Goal: Task Accomplishment & Management: Complete application form

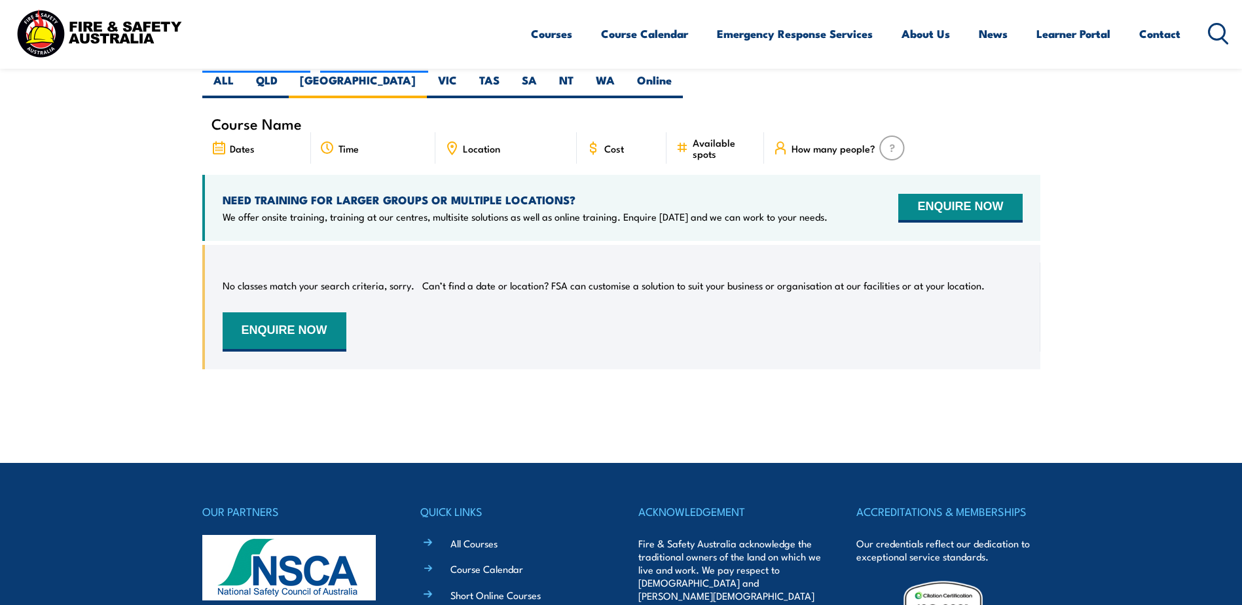
click at [247, 118] on span "Course Name" at bounding box center [256, 123] width 90 height 11
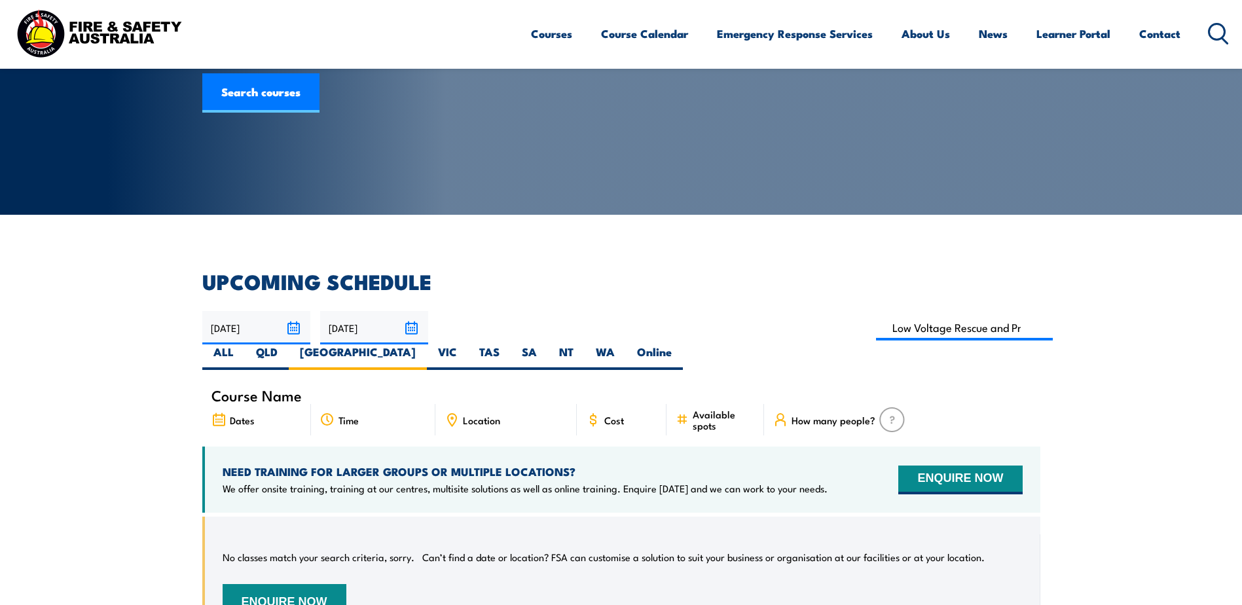
scroll to position [196, 0]
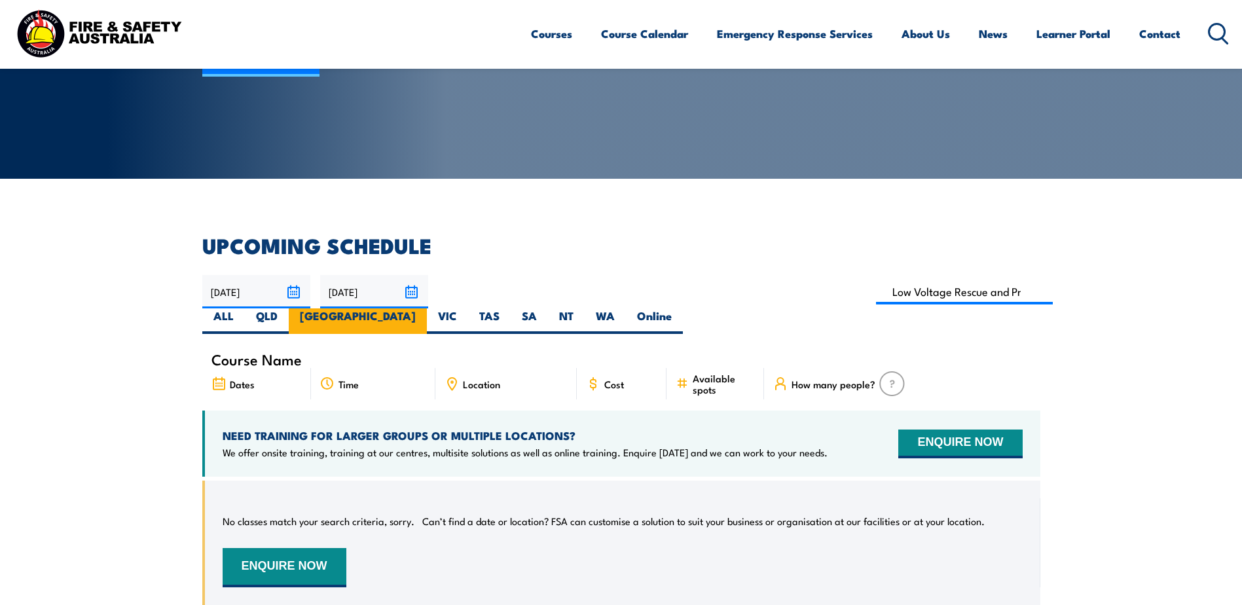
click at [427, 308] on label "NSW" at bounding box center [358, 321] width 138 height 26
click at [424, 308] on input "NSW" at bounding box center [420, 312] width 9 height 9
click at [427, 308] on label "NSW" at bounding box center [358, 321] width 138 height 26
click at [424, 308] on input "NSW" at bounding box center [420, 312] width 9 height 9
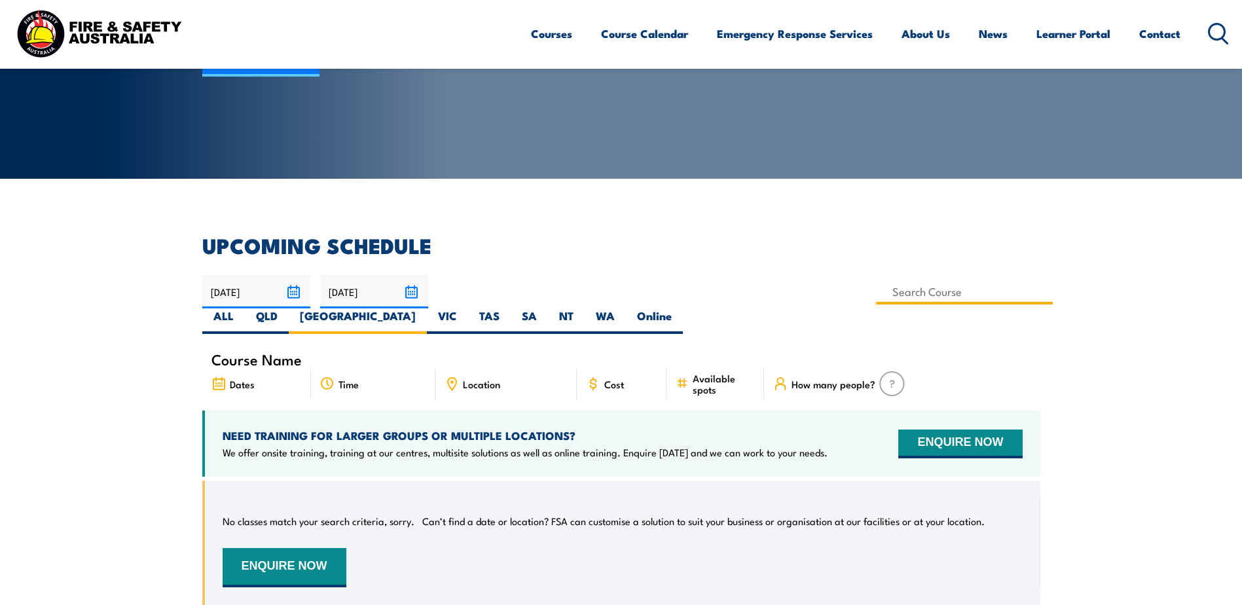
click at [876, 298] on input at bounding box center [964, 292] width 177 height 26
type input "L"
type input "Mental Health First Aid Training (Standard) – Classroom"
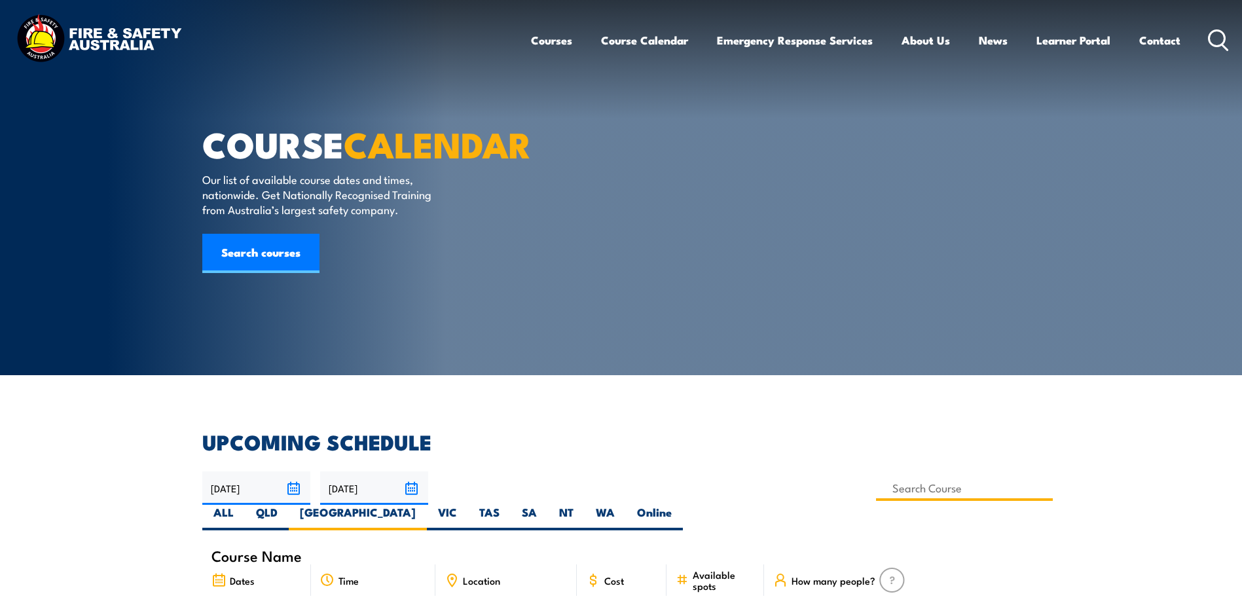
click at [876, 477] on input at bounding box center [964, 488] width 177 height 26
type input "M"
type input "Occupational First Aid Training"
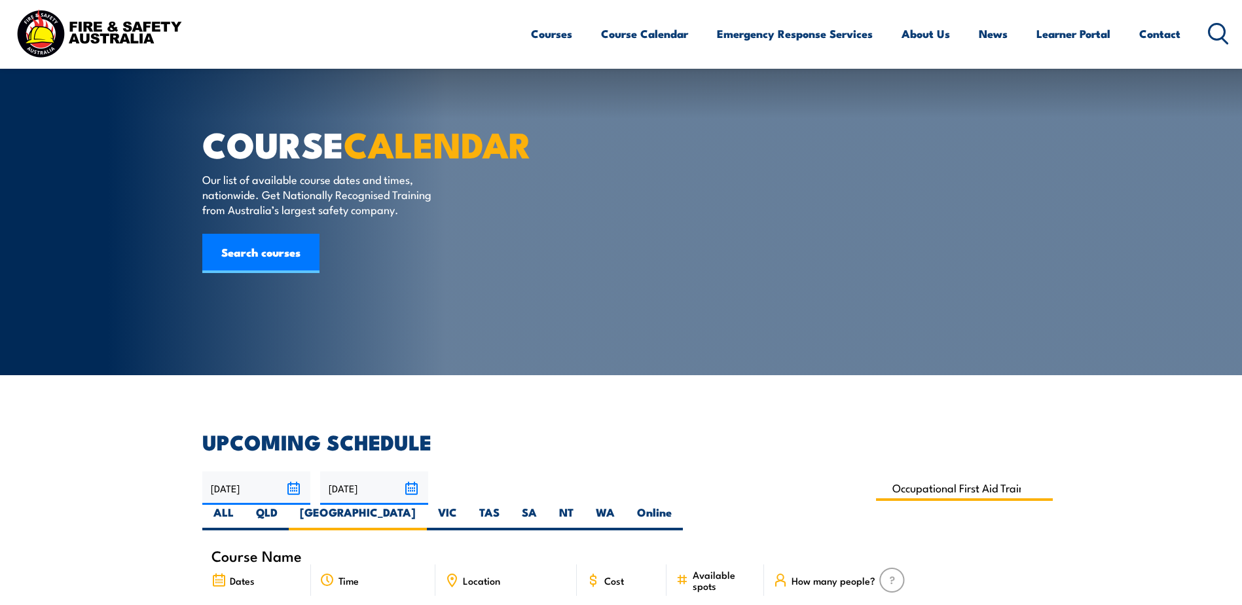
scroll to position [458, 0]
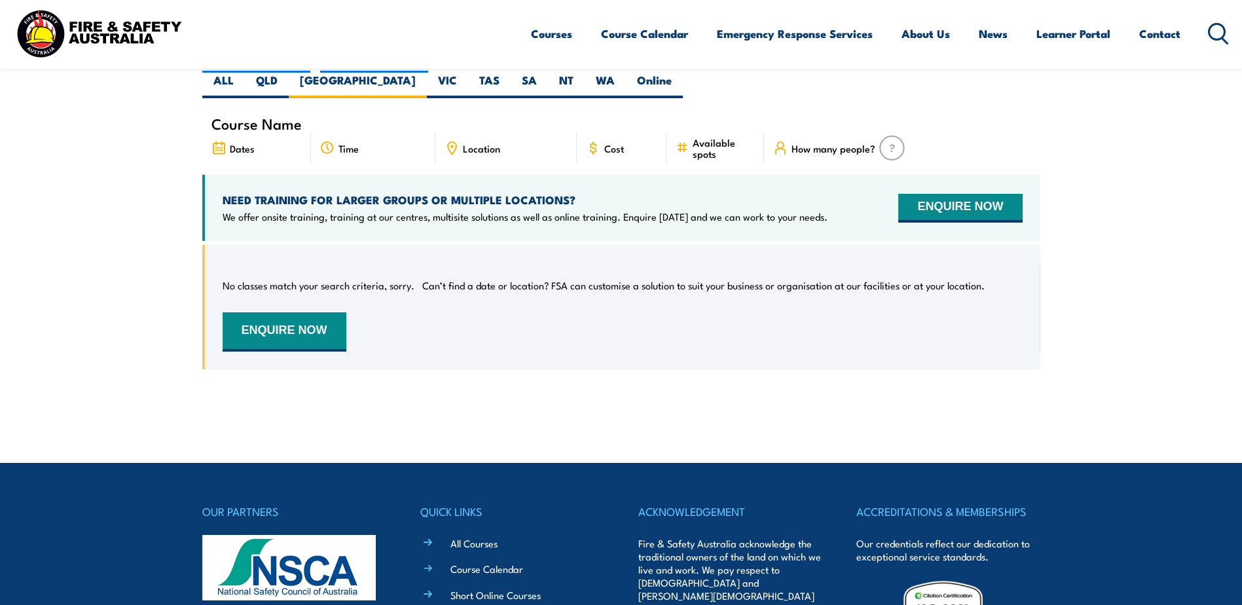
scroll to position [105, 0]
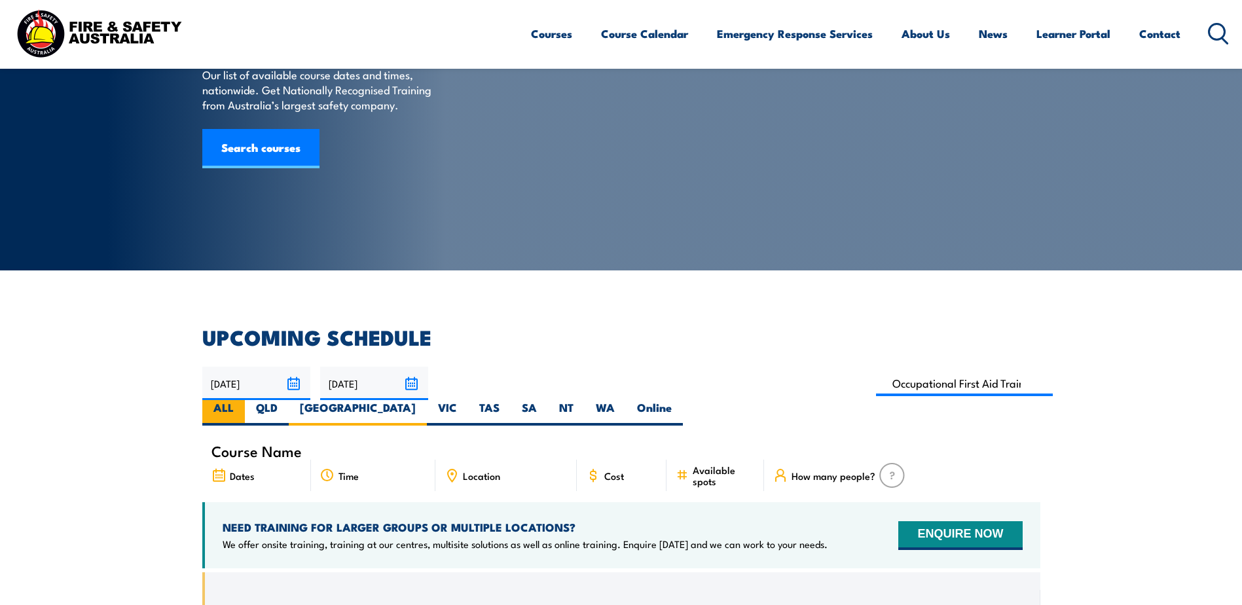
click at [245, 400] on label "ALL" at bounding box center [223, 413] width 43 height 26
click at [242, 400] on input "ALL" at bounding box center [238, 404] width 9 height 9
radio input "true"
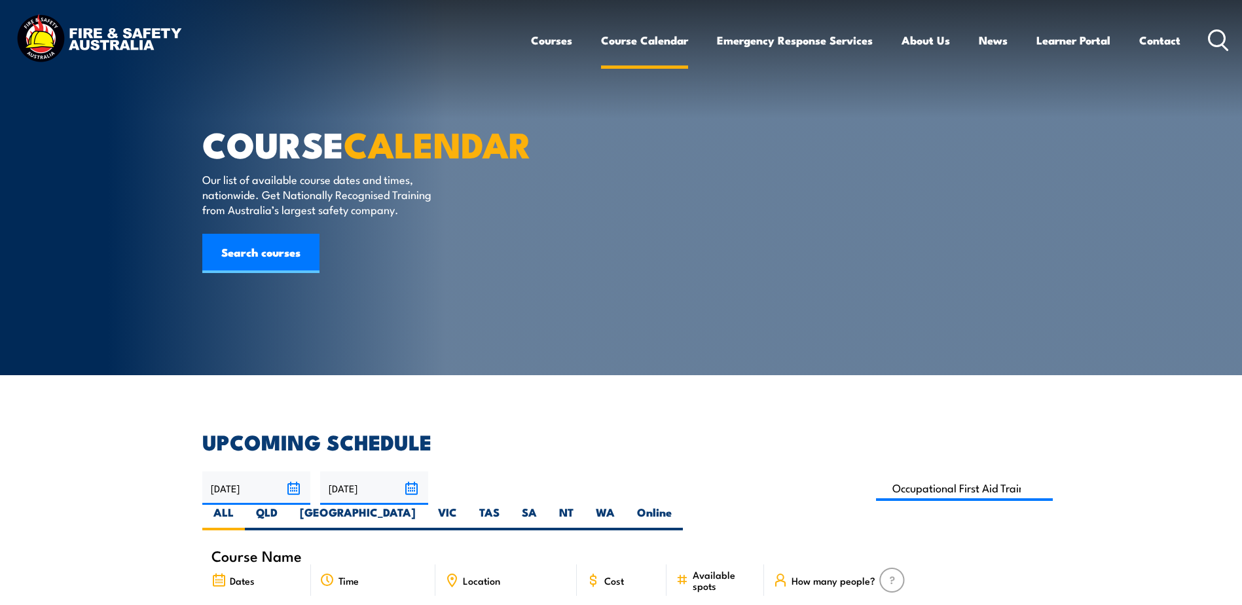
click at [651, 31] on link "Course Calendar" at bounding box center [644, 40] width 87 height 35
click at [253, 273] on link "Search courses" at bounding box center [260, 253] width 117 height 39
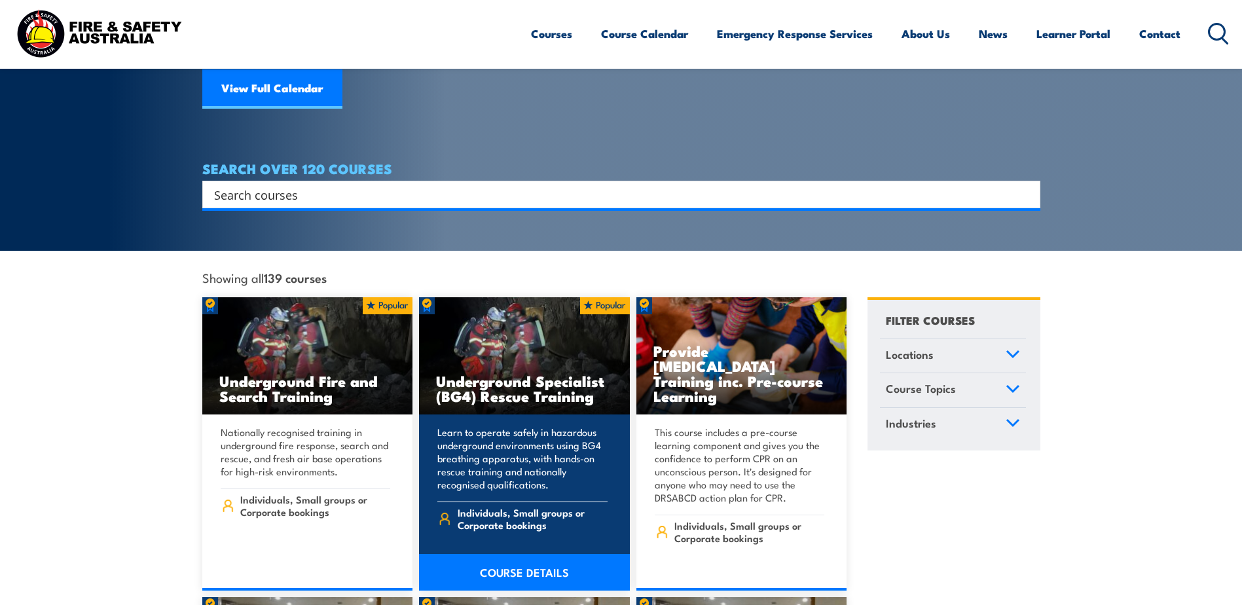
scroll to position [262, 0]
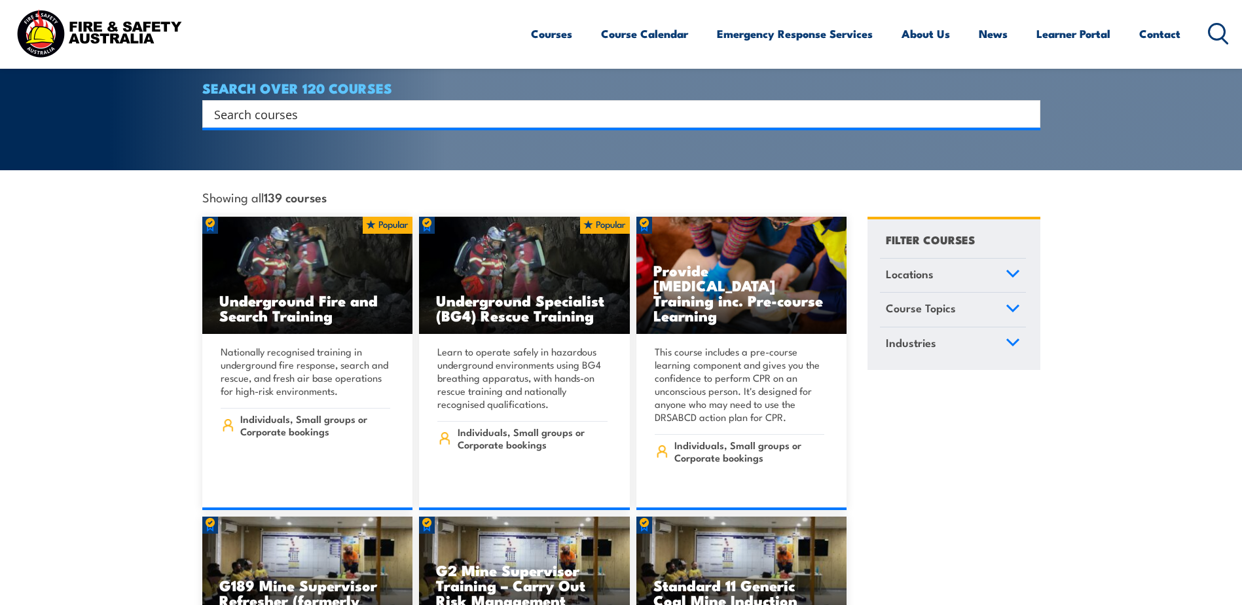
click at [928, 265] on span "Locations" at bounding box center [910, 274] width 48 height 18
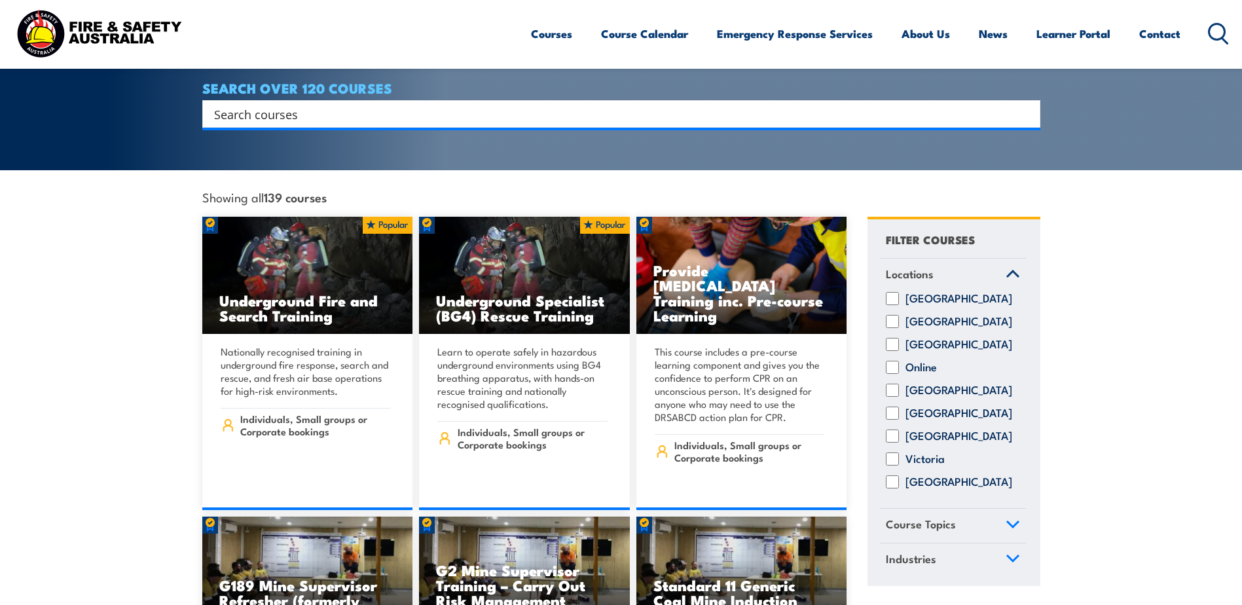
click at [926, 315] on label "New South Wales" at bounding box center [958, 321] width 107 height 13
click at [899, 315] on input "New South Wales" at bounding box center [892, 321] width 13 height 13
checkbox input "true"
click at [965, 523] on link "Course Topics" at bounding box center [953, 526] width 146 height 34
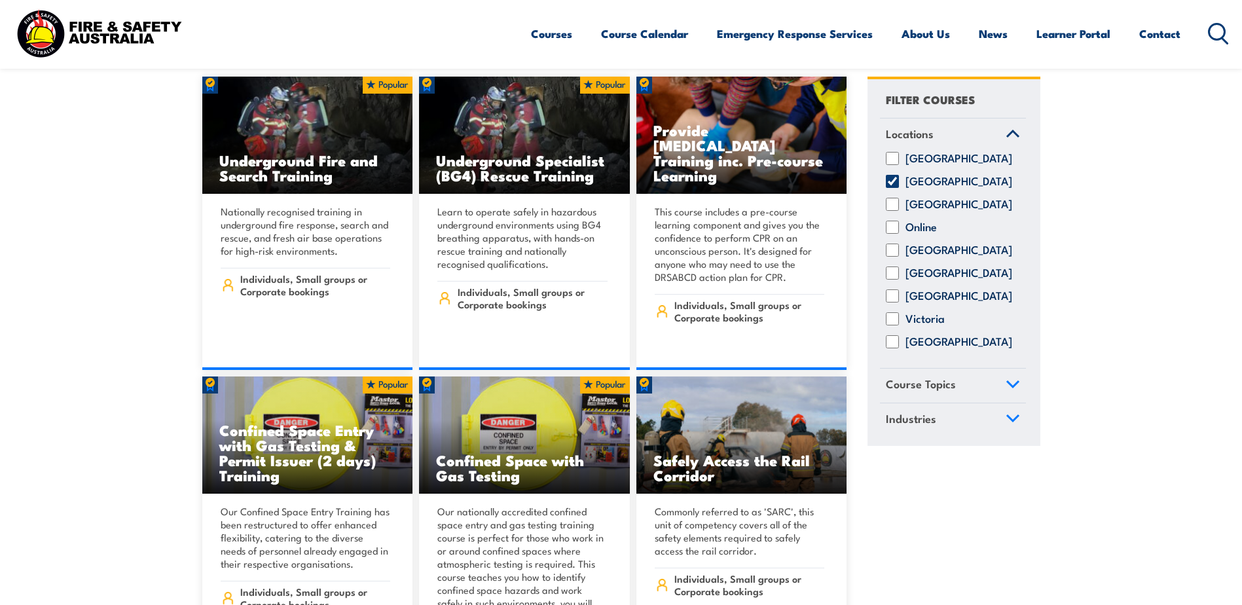
scroll to position [524, 0]
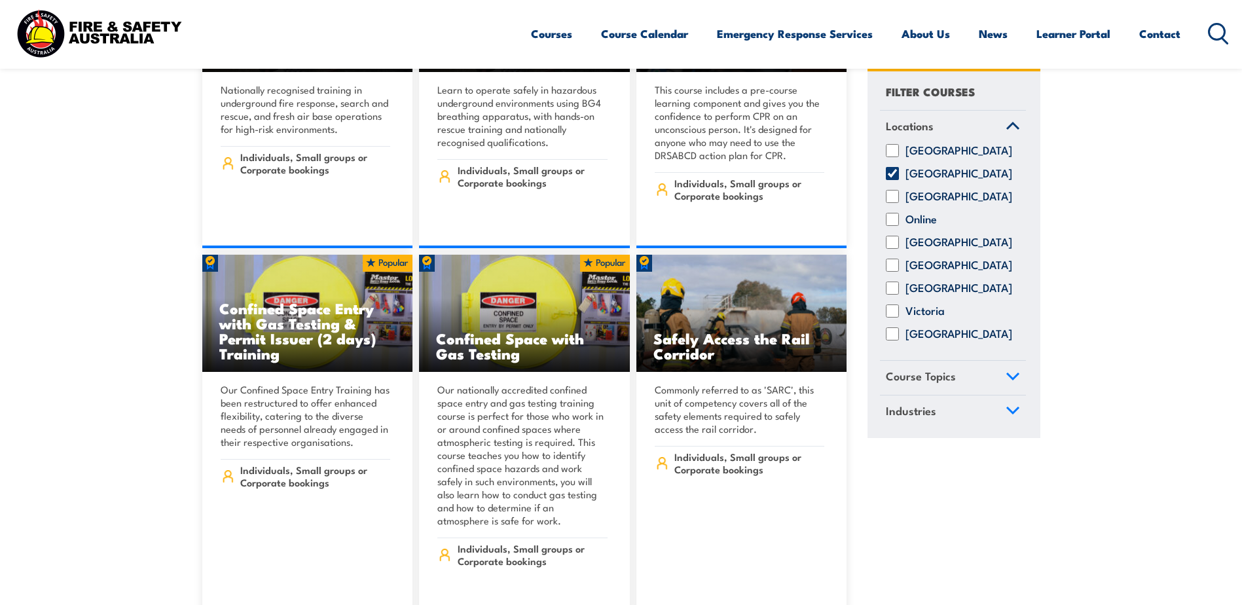
click at [954, 388] on link "Course Topics" at bounding box center [953, 378] width 146 height 34
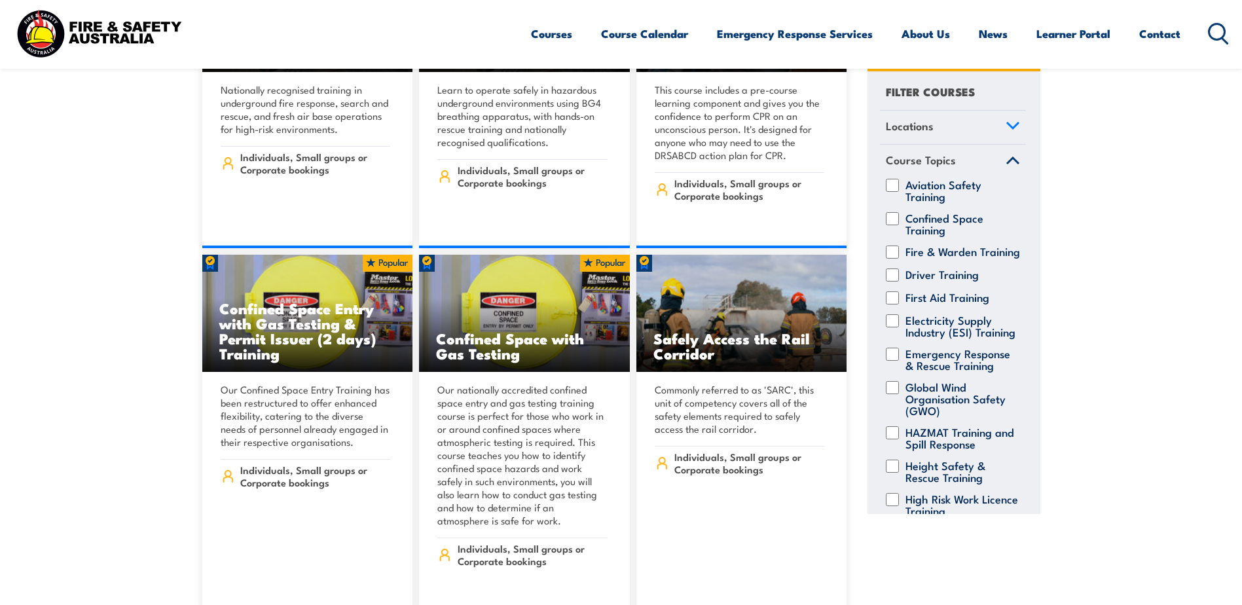
click at [883, 304] on div "First Aid Training" at bounding box center [953, 297] width 146 height 13
click at [886, 304] on input "First Aid Training" at bounding box center [892, 297] width 13 height 13
checkbox input "true"
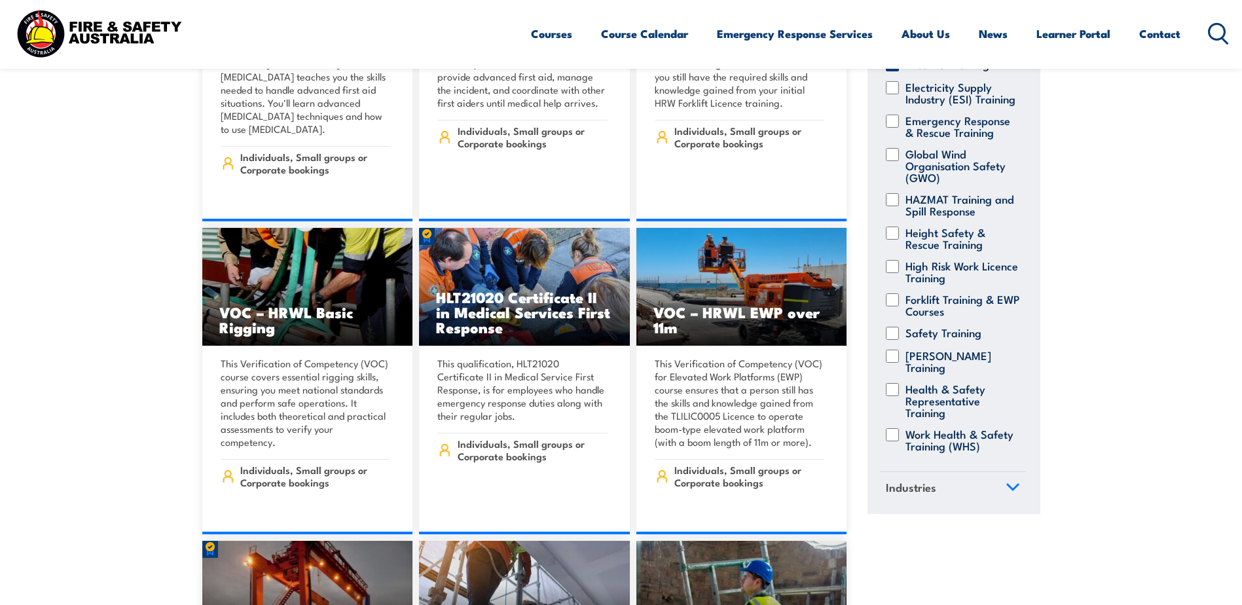
scroll to position [94, 0]
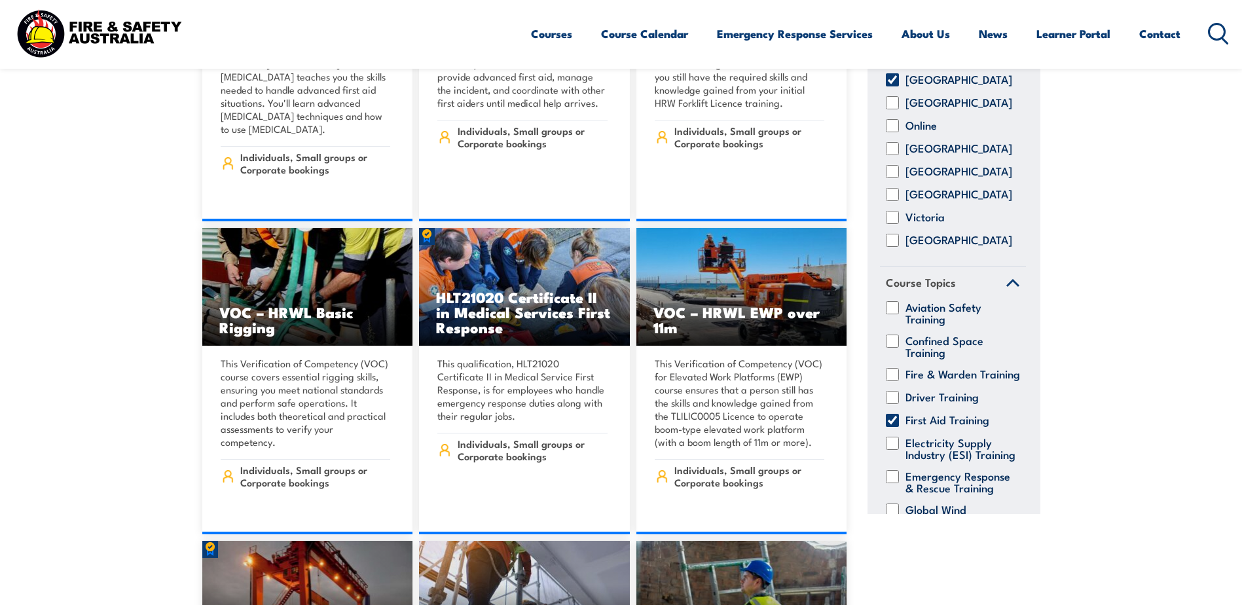
click at [891, 427] on input "First Aid Training" at bounding box center [892, 420] width 13 height 13
checkbox input "false"
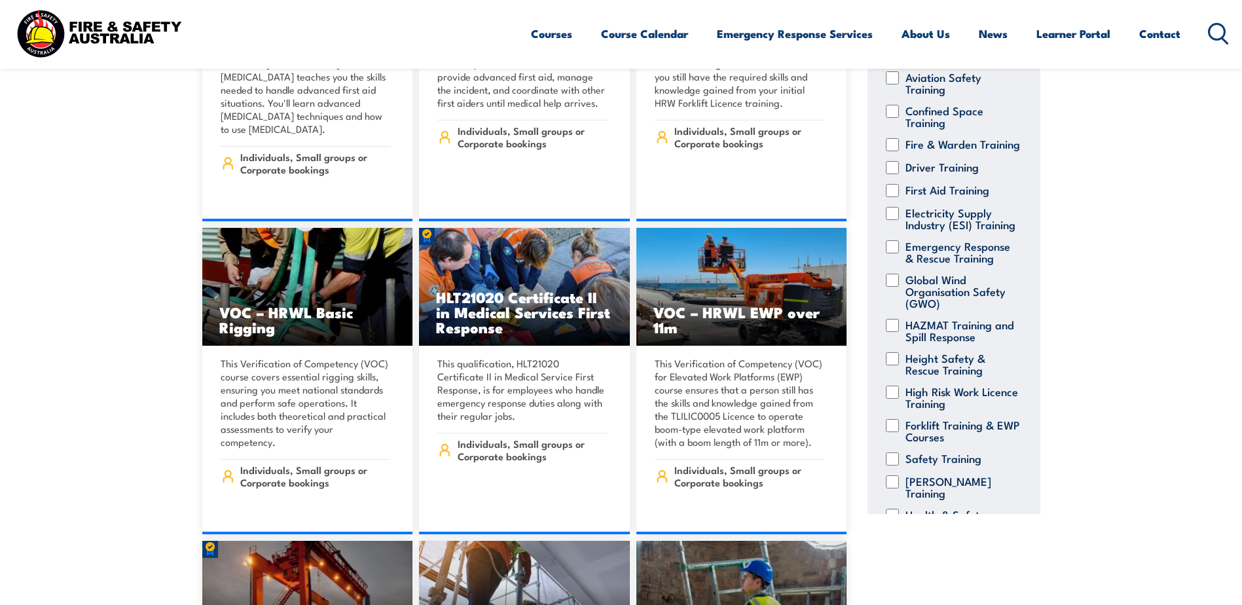
scroll to position [335, 0]
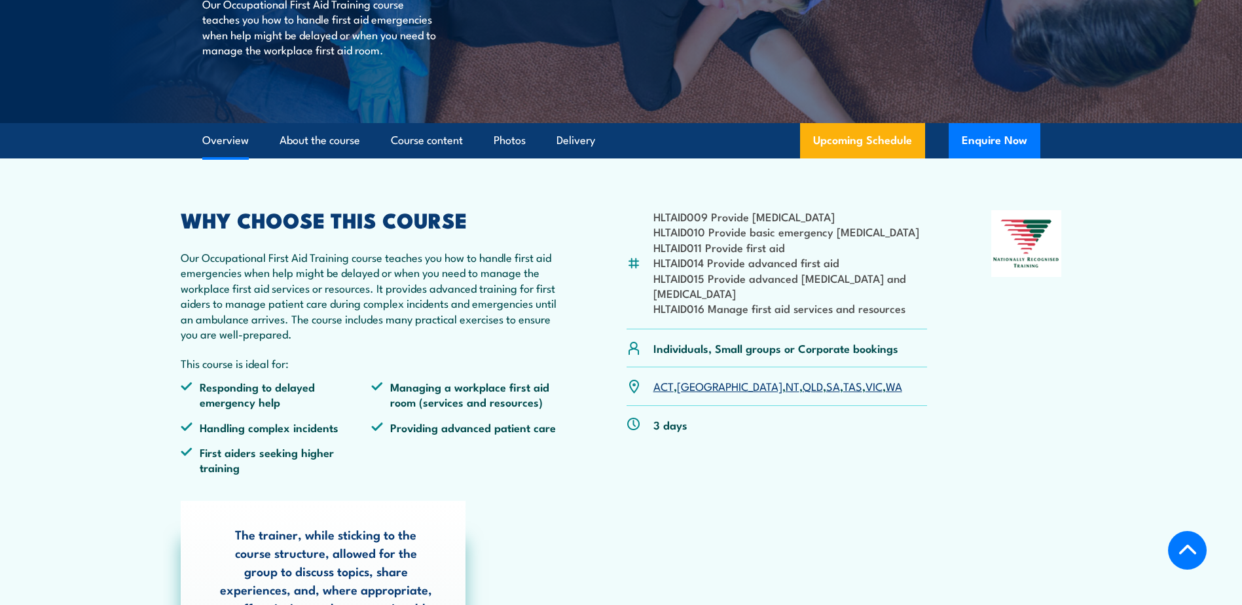
scroll to position [65, 0]
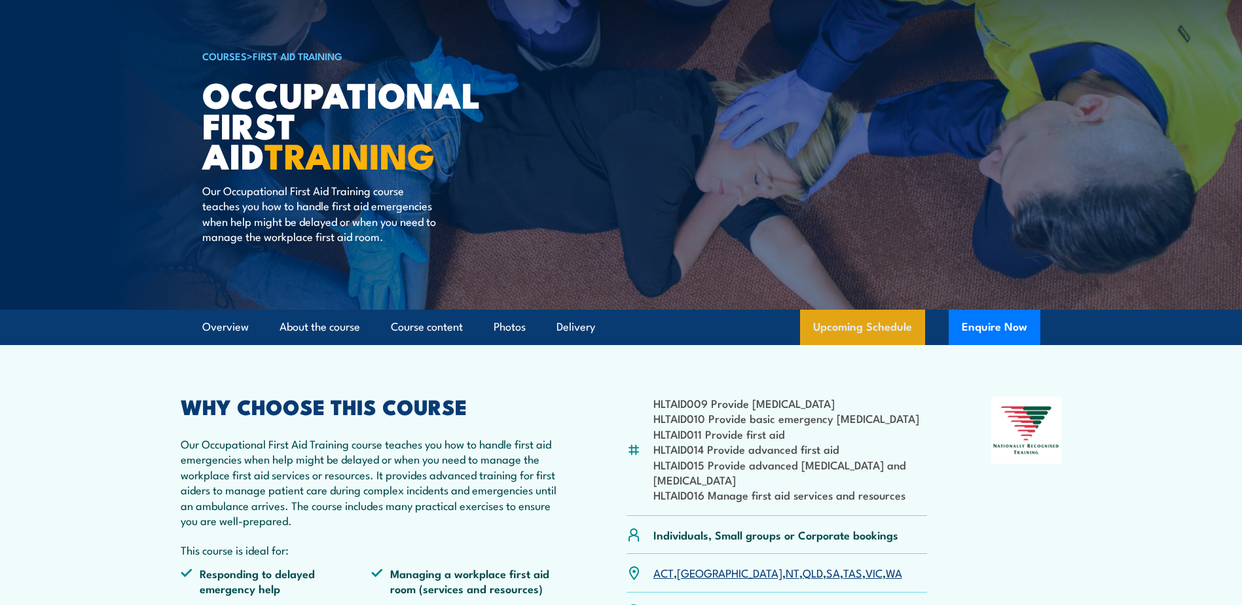
click at [897, 325] on link "Upcoming Schedule" at bounding box center [862, 327] width 125 height 35
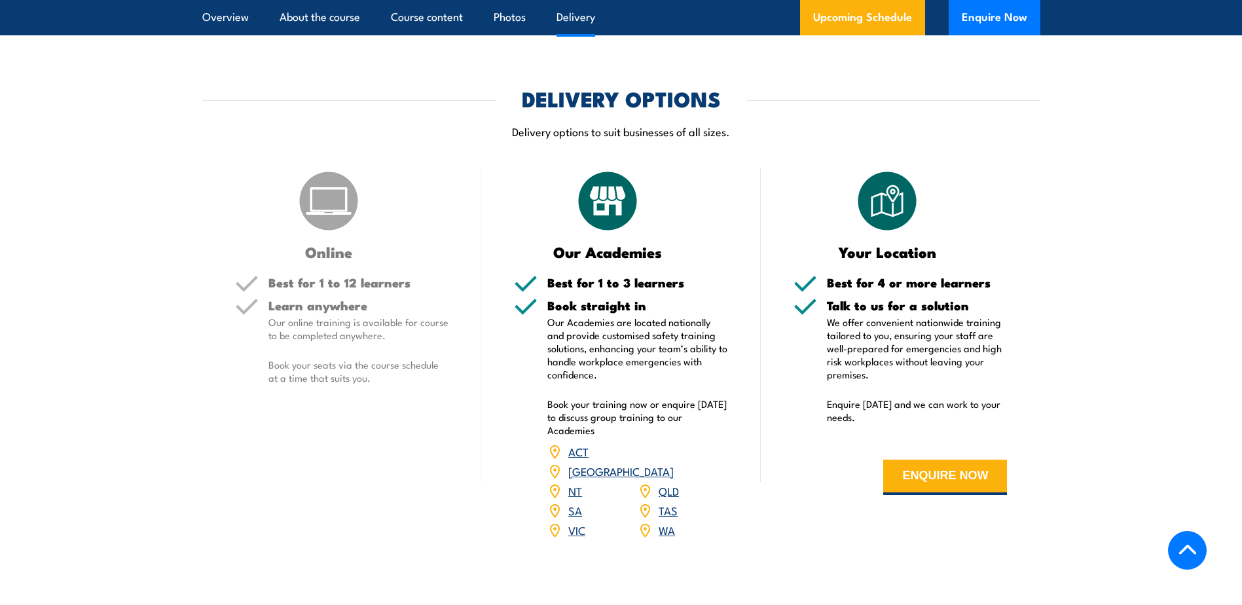
scroll to position [1964, 0]
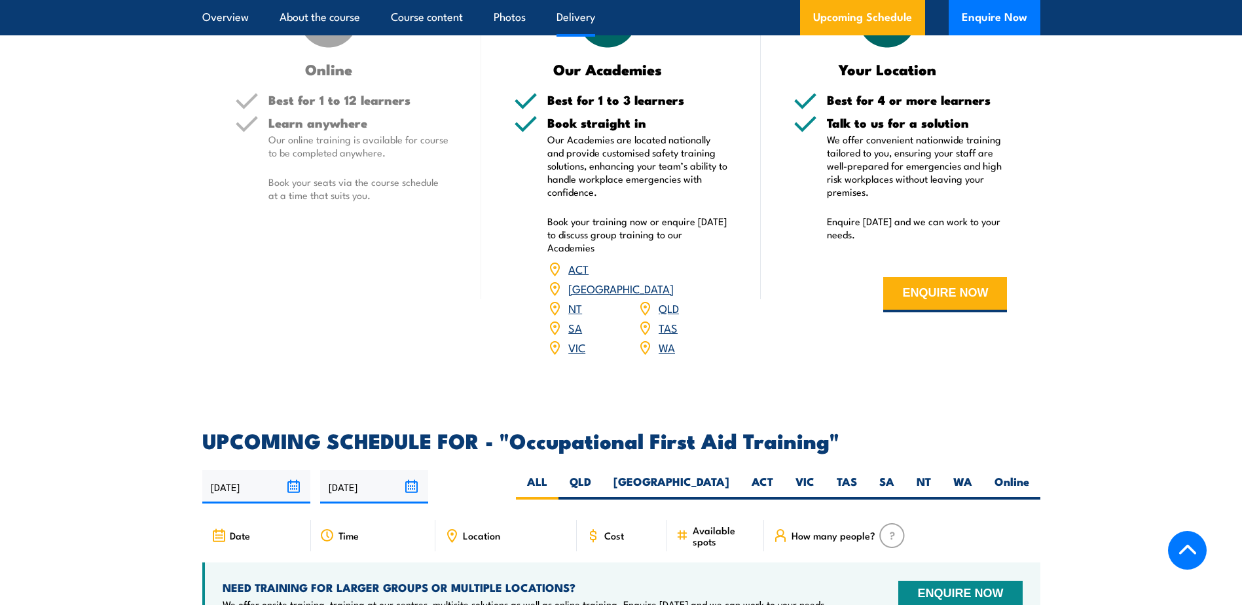
click at [674, 280] on link "[GEOGRAPHIC_DATA]" at bounding box center [620, 288] width 105 height 16
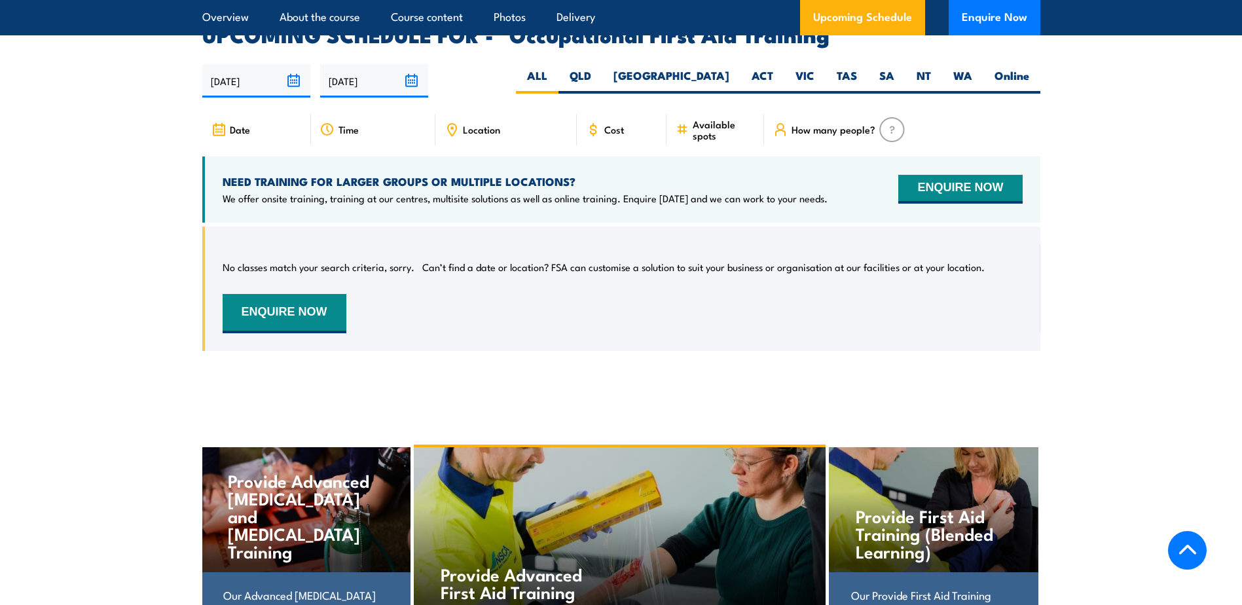
scroll to position [2291, 0]
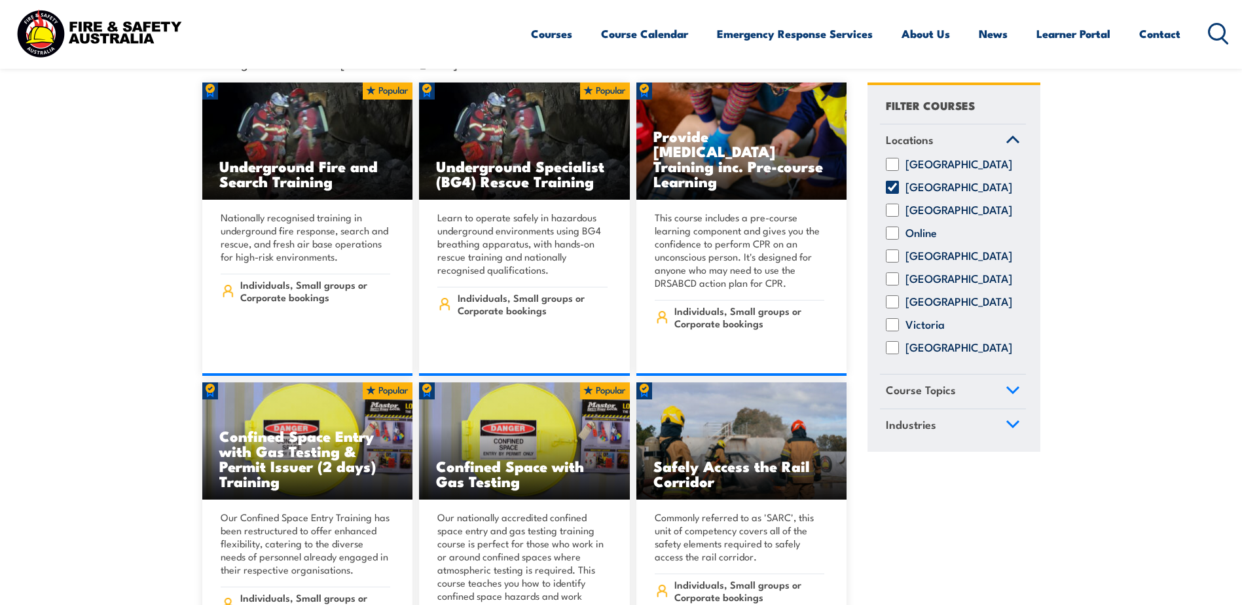
scroll to position [589, 0]
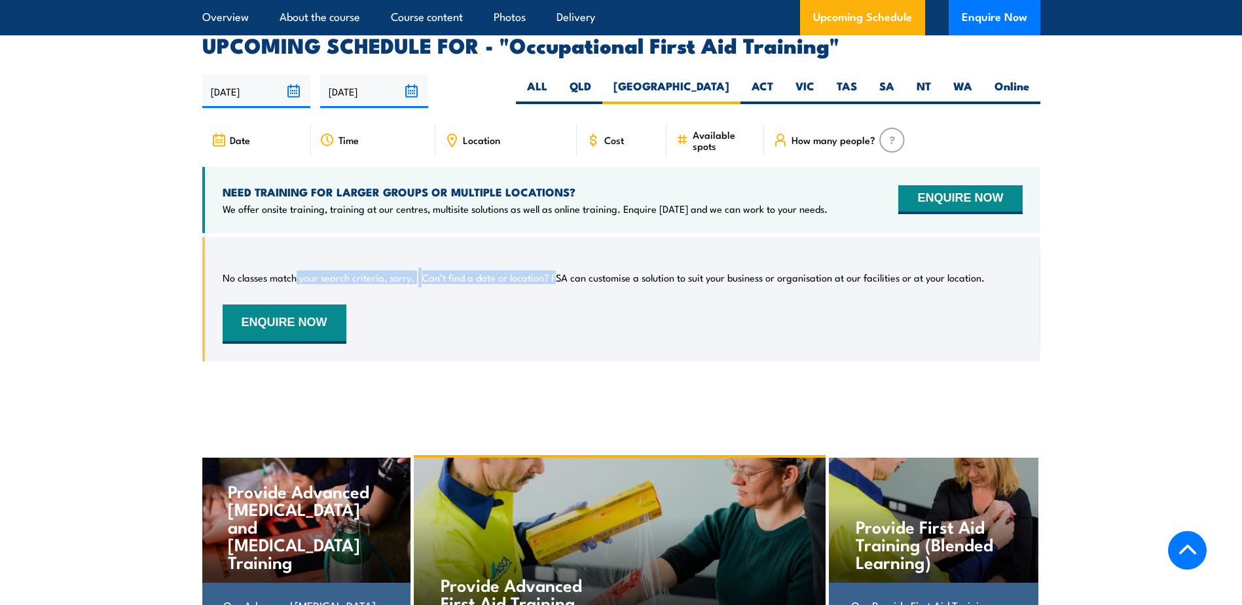
drag, startPoint x: 296, startPoint y: 246, endPoint x: 555, endPoint y: 238, distance: 259.4
click at [556, 255] on div "No classes match your search criteria, sorry. Can’t find a date or location? FS…" at bounding box center [623, 299] width 800 height 89
drag, startPoint x: 555, startPoint y: 238, endPoint x: 712, endPoint y: 100, distance: 208.3
click at [712, 129] on span "Available spots" at bounding box center [724, 140] width 62 height 22
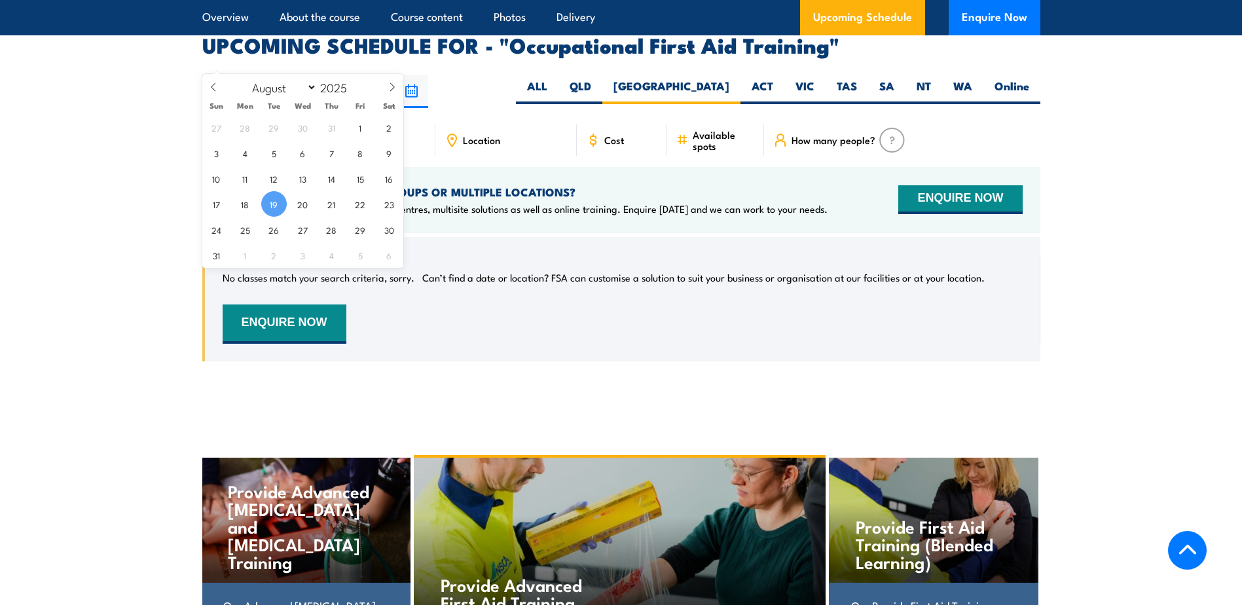
click at [295, 75] on input "19/08/2025" at bounding box center [256, 91] width 108 height 33
click at [223, 232] on span "24" at bounding box center [217, 230] width 26 height 26
type input "24/08/2025"
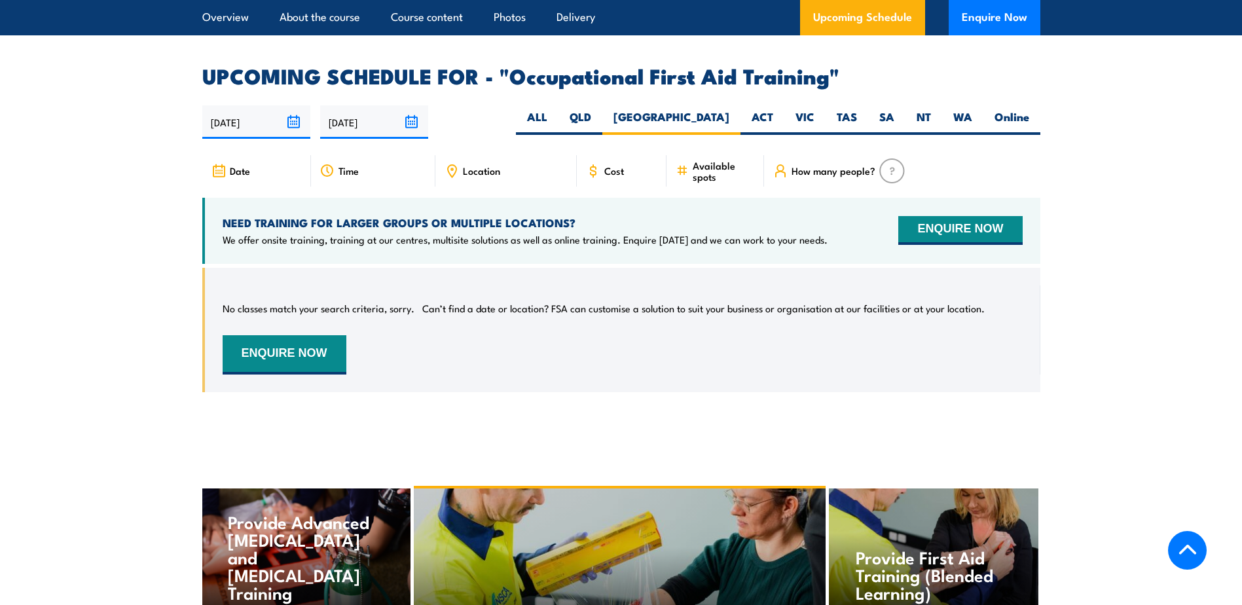
scroll to position [2228, 0]
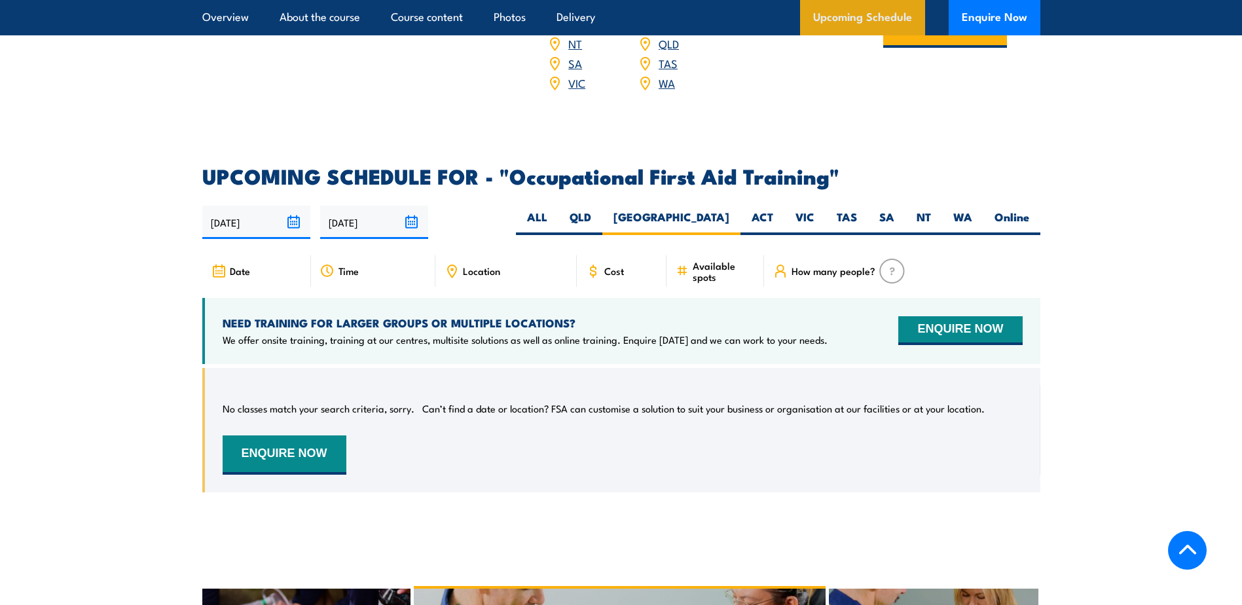
click at [866, 12] on link "Upcoming Schedule" at bounding box center [862, 17] width 125 height 35
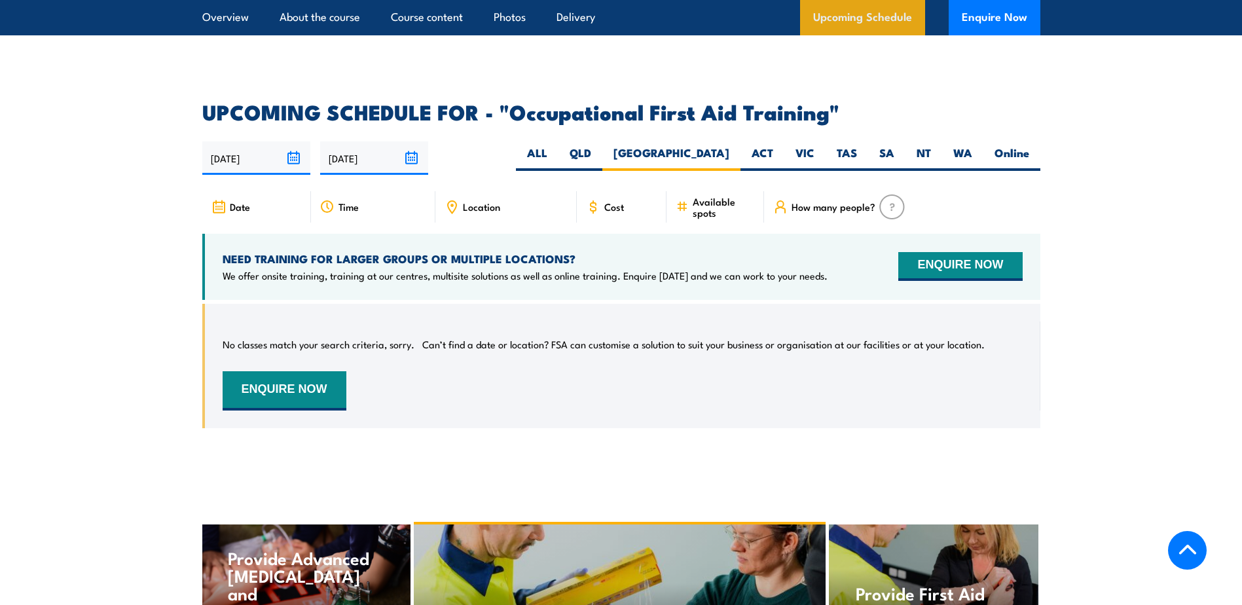
scroll to position [2359, 0]
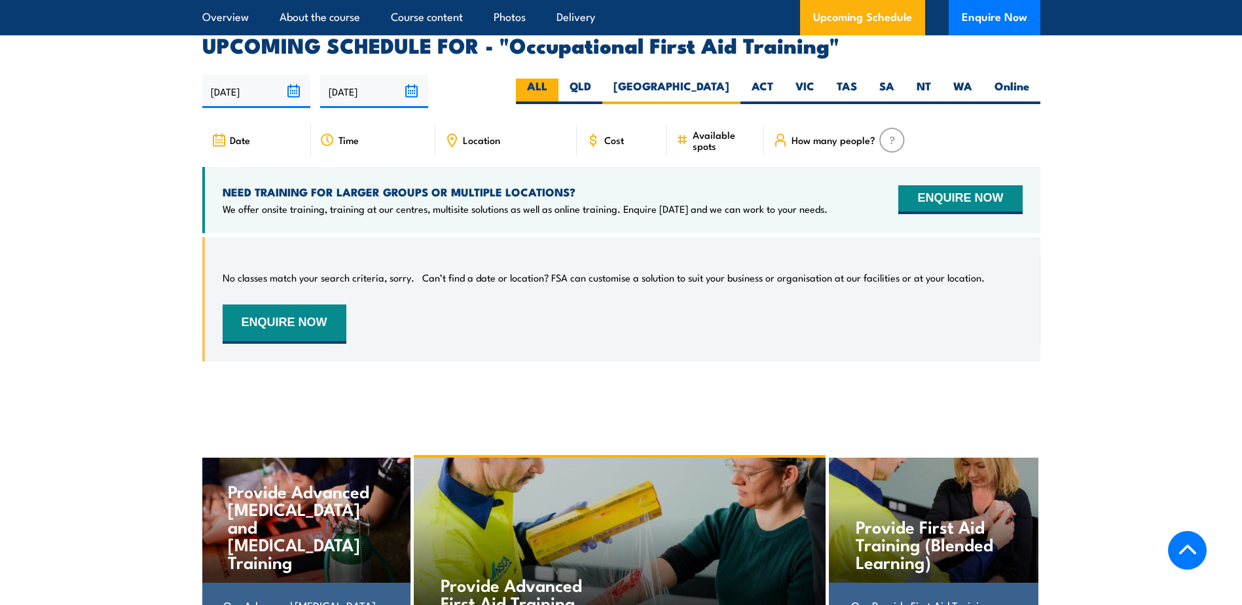
click at [558, 79] on label "ALL" at bounding box center [537, 92] width 43 height 26
click at [556, 79] on input "ALL" at bounding box center [551, 83] width 9 height 9
radio input "true"
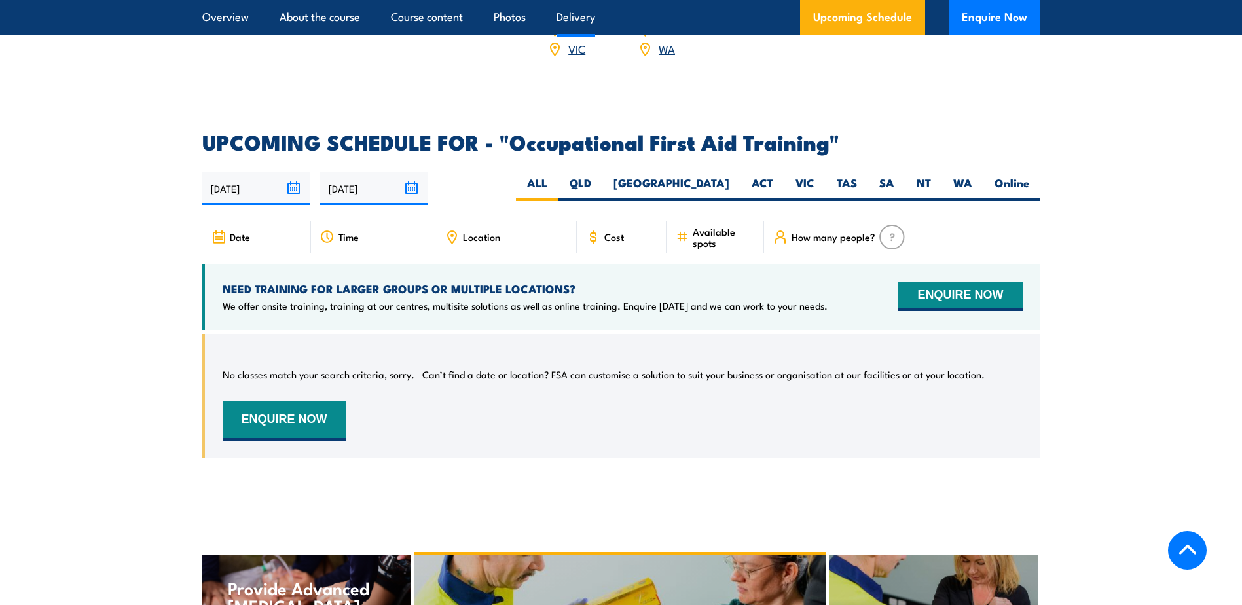
scroll to position [2359, 0]
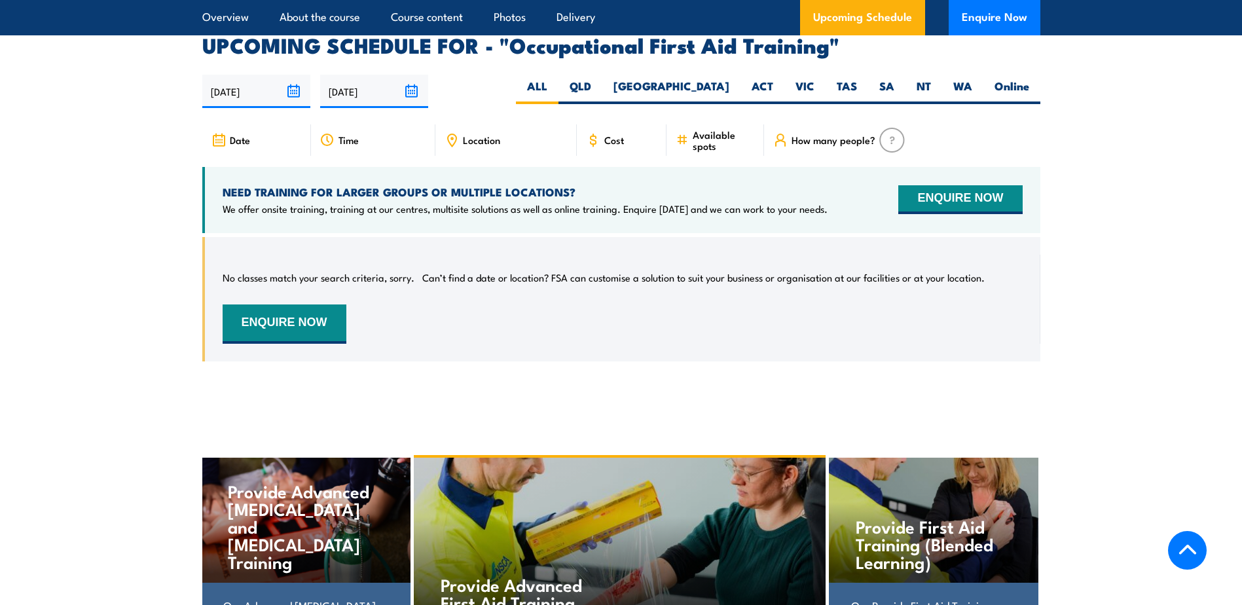
click at [473, 134] on span "Location" at bounding box center [481, 139] width 37 height 11
click at [388, 124] on div "Time" at bounding box center [373, 139] width 124 height 31
click at [311, 124] on div "Time" at bounding box center [373, 139] width 124 height 31
click at [259, 124] on div "Date" at bounding box center [256, 139] width 109 height 31
click at [219, 133] on icon at bounding box center [218, 140] width 14 height 14
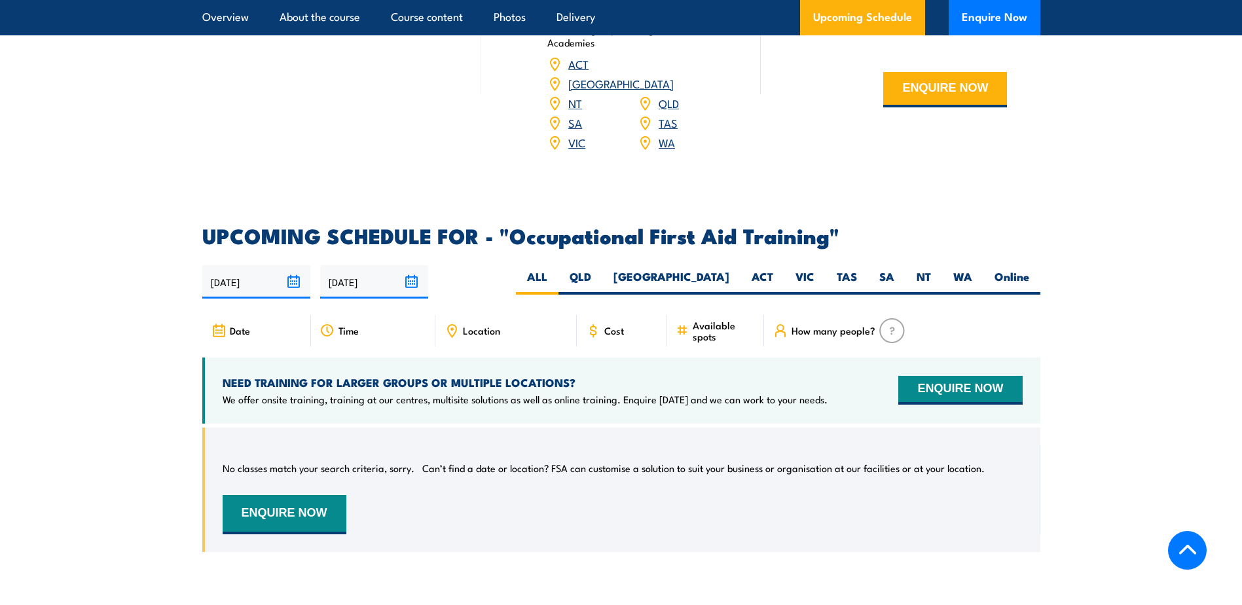
scroll to position [2163, 0]
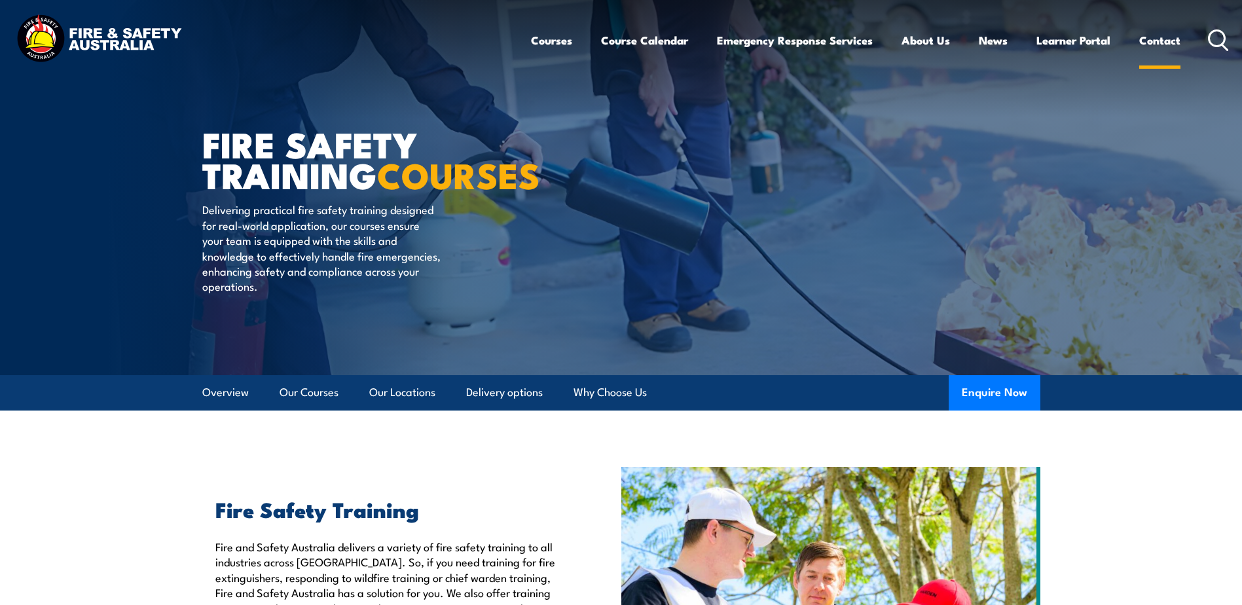
click at [1160, 35] on link "Contact" at bounding box center [1159, 40] width 41 height 35
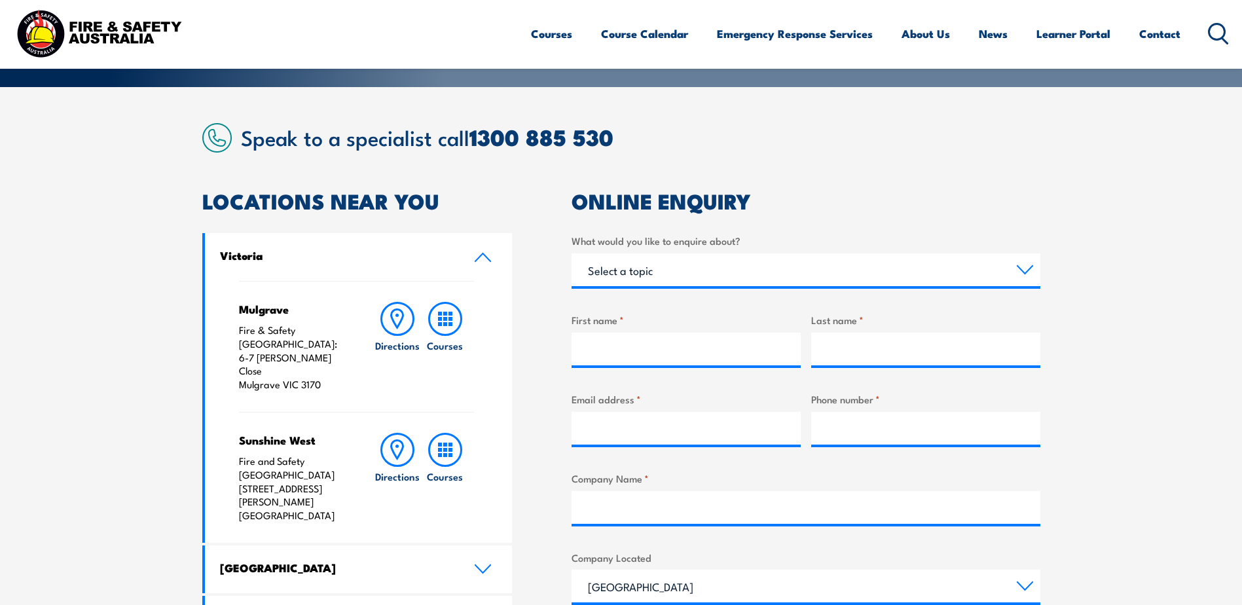
scroll to position [393, 0]
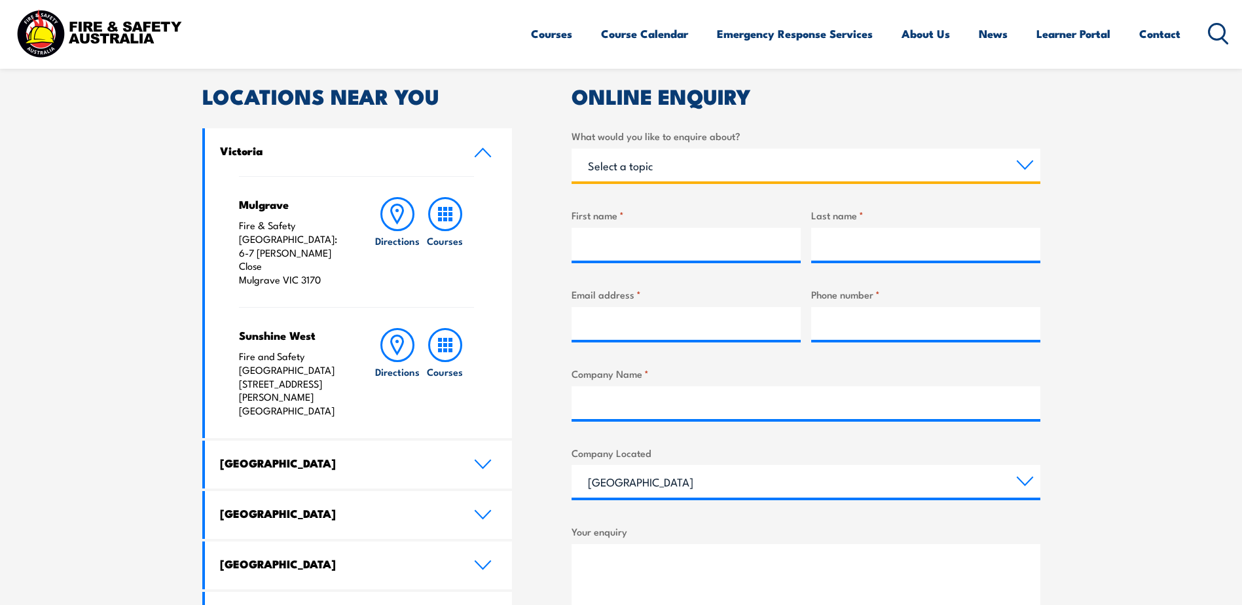
click at [674, 168] on select "Select a topic Training Emergency Response Services General Enquiry" at bounding box center [805, 165] width 469 height 33
select select "Training"
click at [571, 149] on select "Select a topic Training Emergency Response Services General Enquiry" at bounding box center [805, 165] width 469 height 33
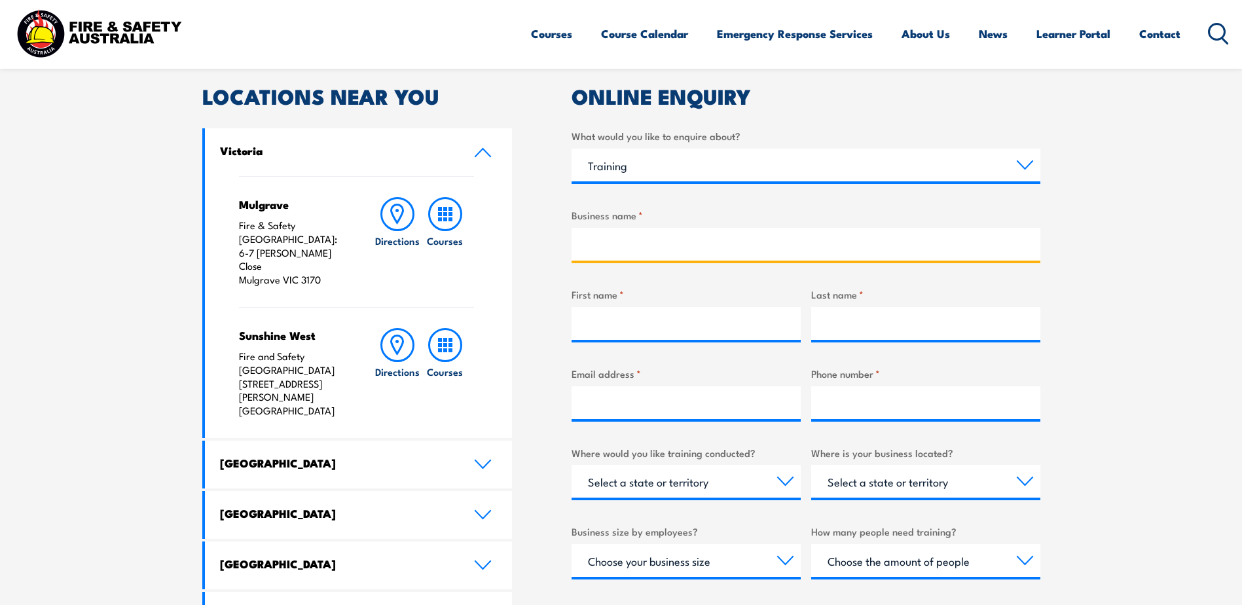
click at [644, 230] on input "Business name *" at bounding box center [805, 244] width 469 height 33
type input "Redpath Mining/RUC"
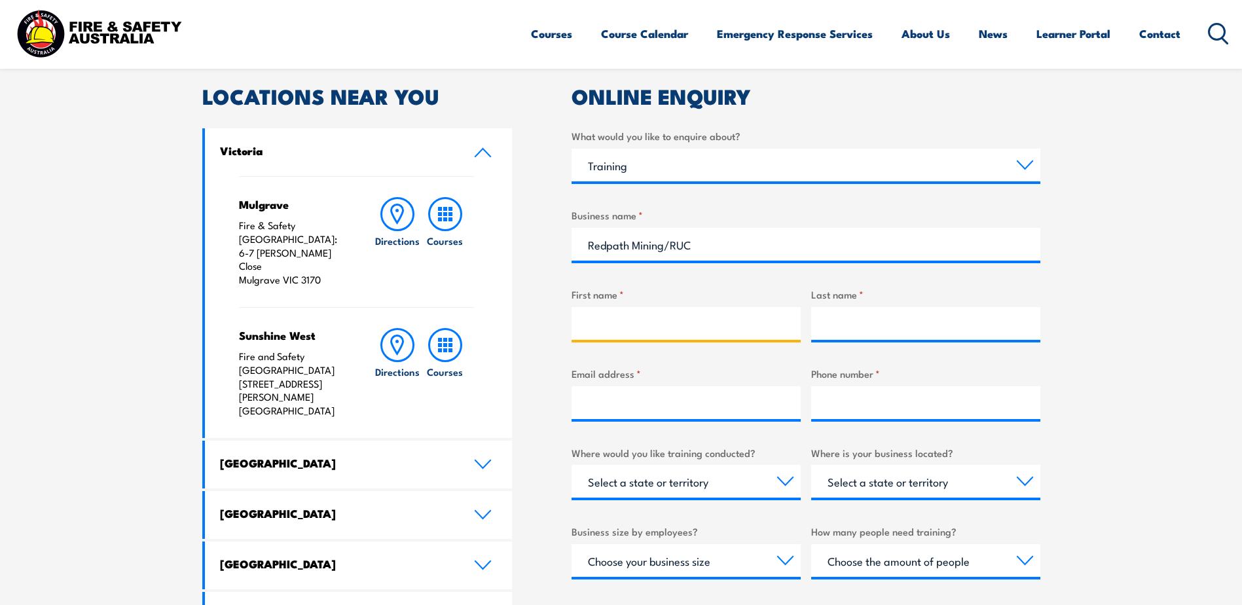
click at [669, 322] on input "First name *" at bounding box center [685, 323] width 229 height 33
type input "[PERSON_NAME]"
click at [856, 329] on input "Last name *" at bounding box center [925, 323] width 229 height 33
type input "[PERSON_NAME]"
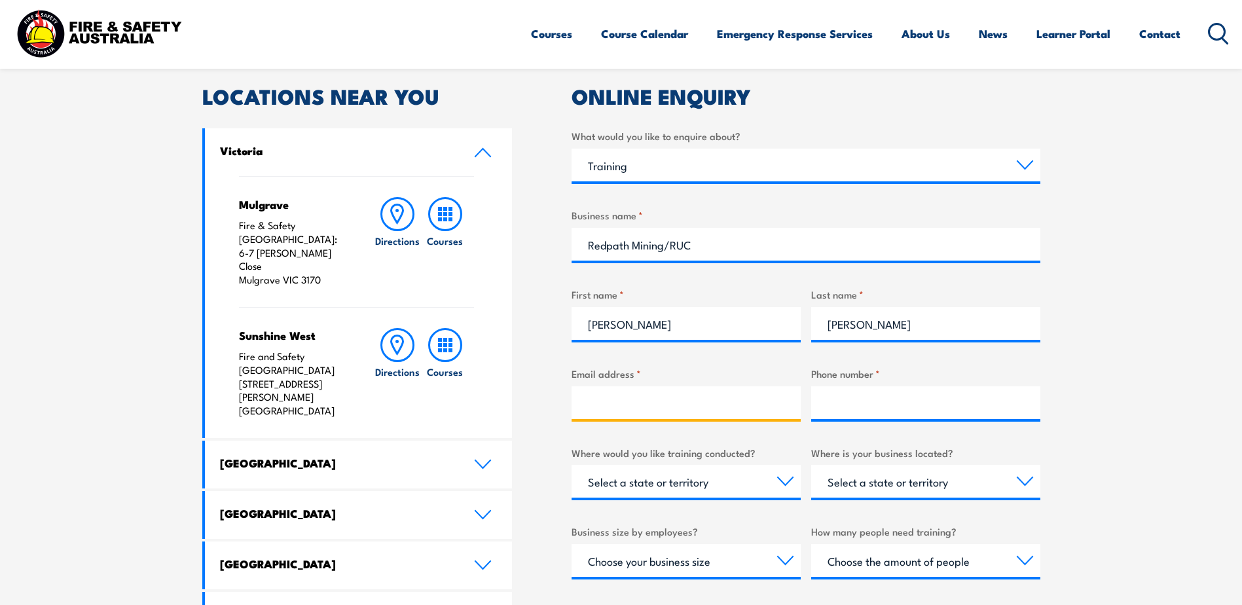
click at [681, 413] on input "Email address *" at bounding box center [685, 402] width 229 height 33
type input "p"
type input "[PERSON_NAME][EMAIL_ADDRESS][DOMAIN_NAME]"
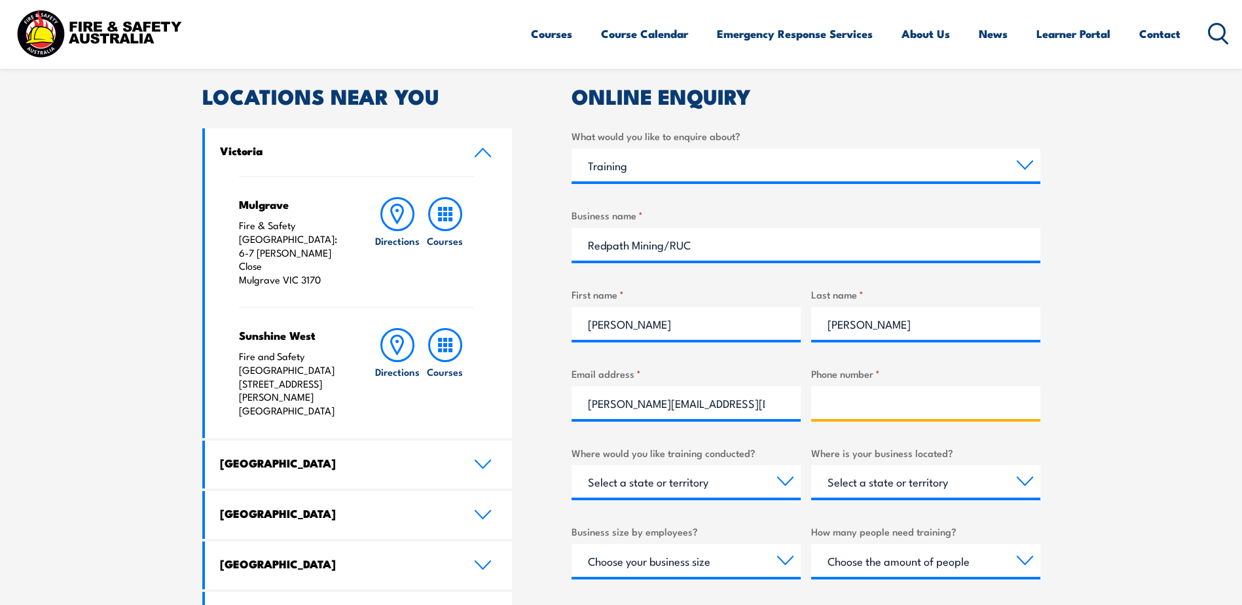
click at [881, 405] on input "Phone number *" at bounding box center [925, 402] width 229 height 33
click at [881, 405] on input "0406237573" at bounding box center [925, 402] width 229 height 33
type input "0406237573"
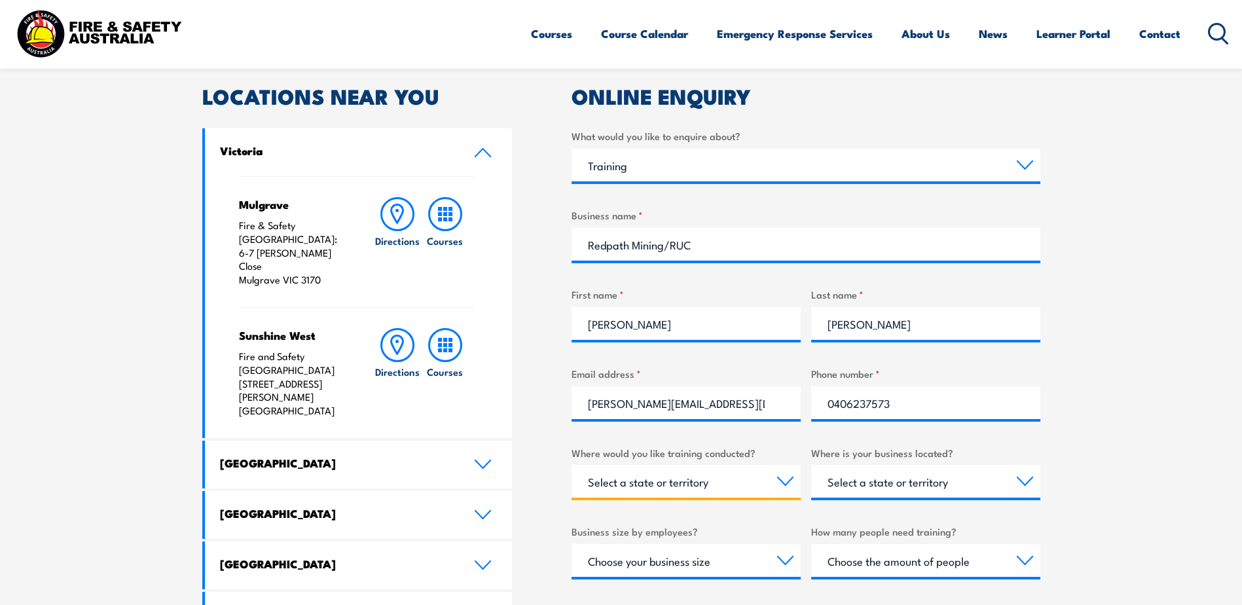
click at [711, 477] on select "Select a state or territory Nationally - multiple locations QLD NSW VIC SA ACT …" at bounding box center [685, 481] width 229 height 33
select select "NSW"
click at [571, 465] on select "Select a state or territory Nationally - multiple locations QLD NSW VIC SA ACT …" at bounding box center [685, 481] width 229 height 33
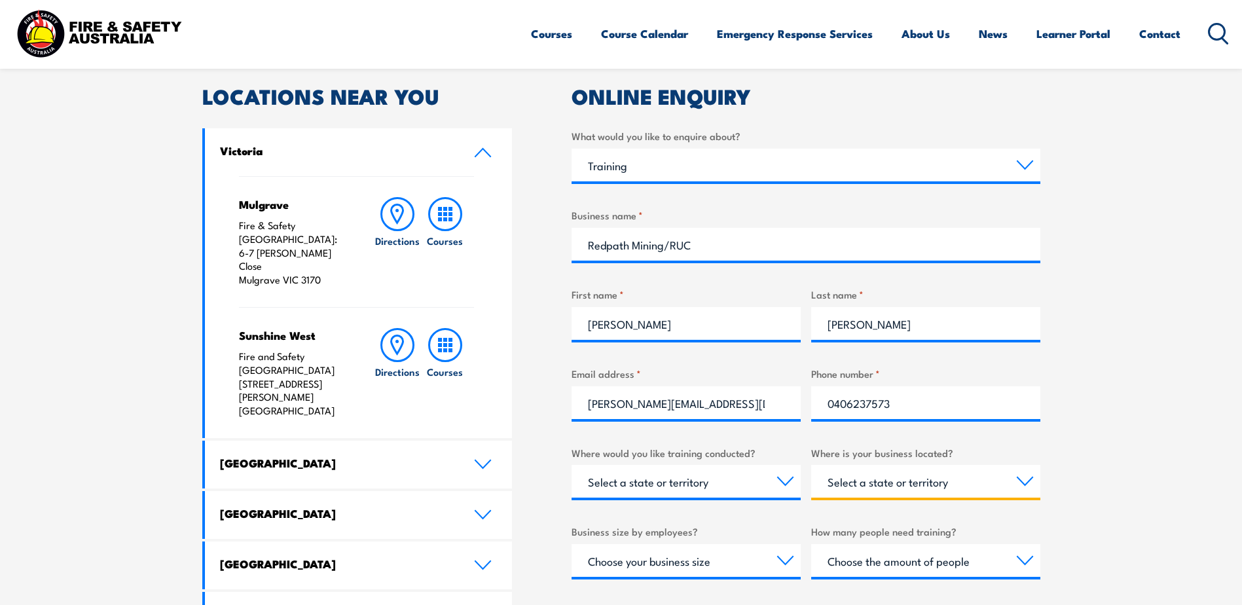
click at [894, 484] on select "Select a state or territory QLD NSW VIC SA ACT WA TAS NT" at bounding box center [925, 481] width 229 height 33
select select "NSW"
click at [811, 465] on select "Select a state or territory QLD NSW VIC SA ACT WA TAS NT" at bounding box center [925, 481] width 229 height 33
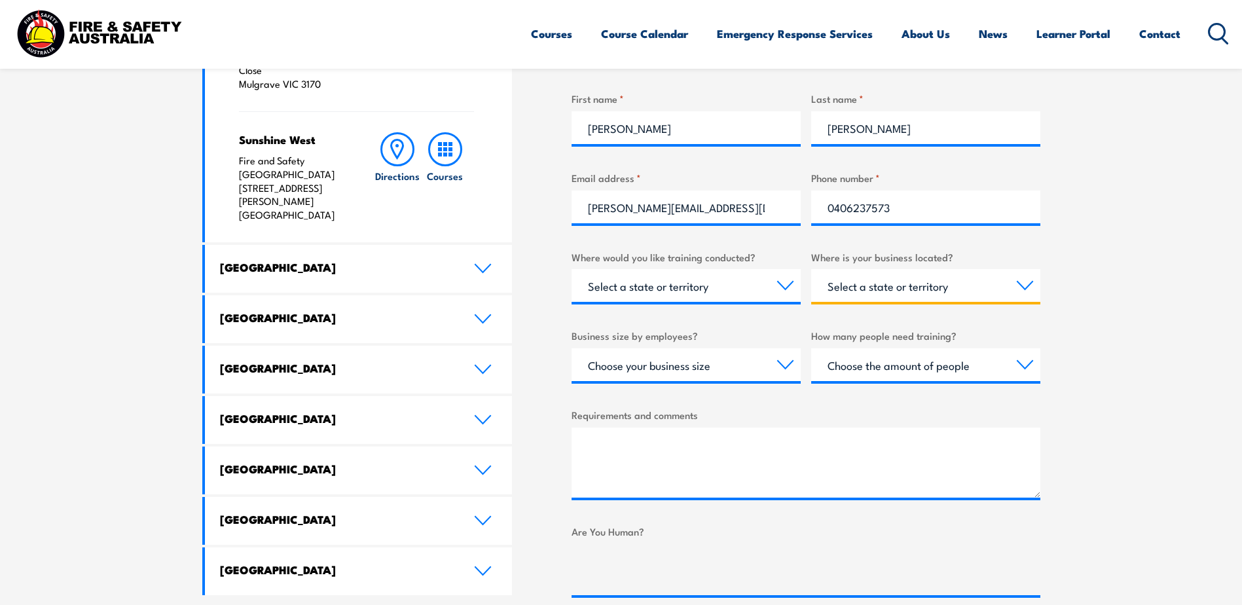
scroll to position [589, 0]
click at [764, 358] on select "Choose your business size 1 to 19 20 to 199 200+" at bounding box center [685, 364] width 229 height 33
select select "20 to 199"
click at [571, 348] on select "Choose your business size 1 to 19 20 to 199 200+" at bounding box center [685, 364] width 229 height 33
click at [879, 367] on select "Choose the amount of people 1 to 4 5 to 19 20+" at bounding box center [925, 364] width 229 height 33
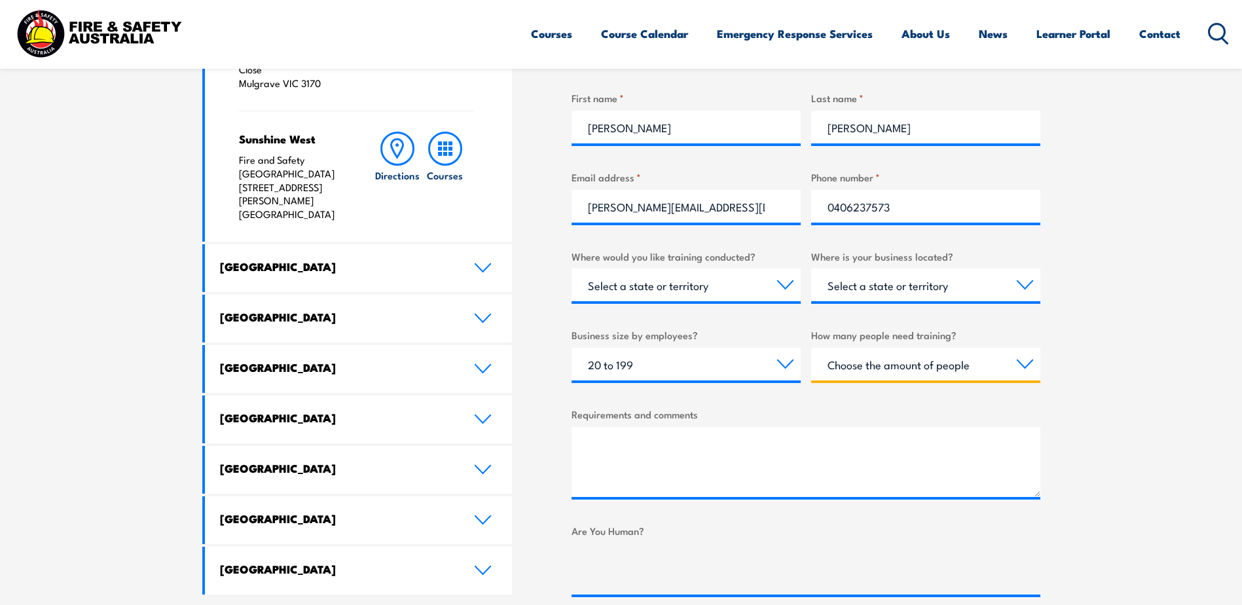
select select "1 to 4"
click at [811, 348] on select "Choose the amount of people 1 to 4 5 to 19 20+" at bounding box center [925, 364] width 229 height 33
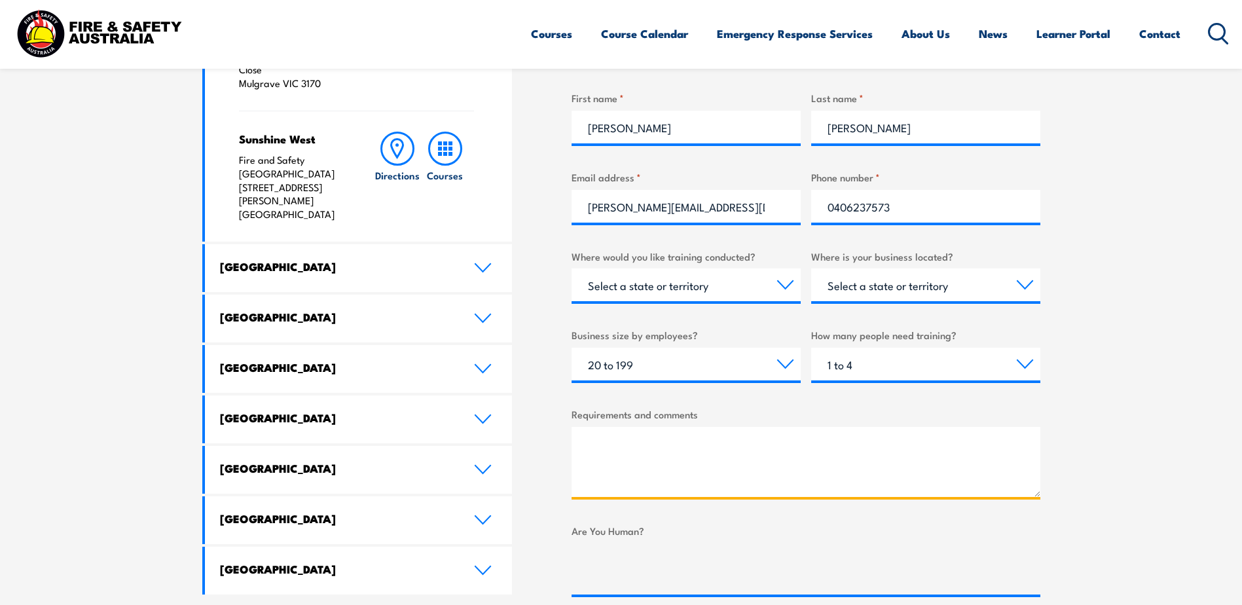
click at [594, 454] on textarea "Requirements and comments" at bounding box center [805, 462] width 469 height 70
click at [848, 435] on textarea "Good afternoon, I am after a course calendar for" at bounding box center [805, 462] width 469 height 70
type textarea "Good afternoon, I am after a course calendar for first aid courses and also CRP…"
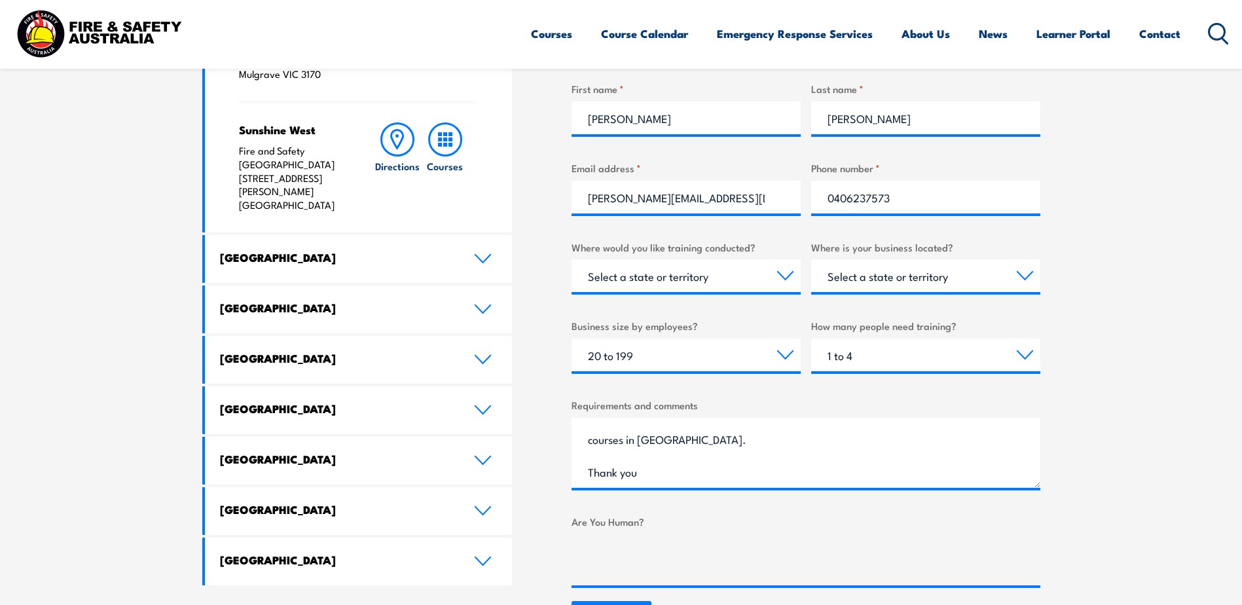
scroll to position [655, 0]
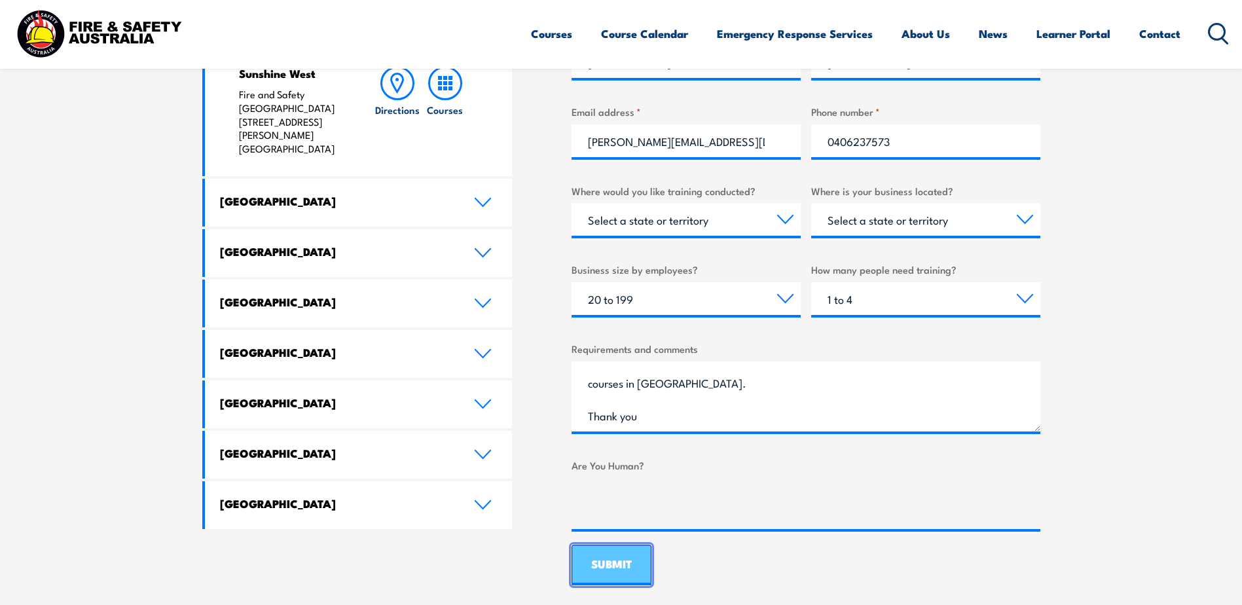
click at [628, 575] on input "SUBMIT" at bounding box center [611, 565] width 80 height 41
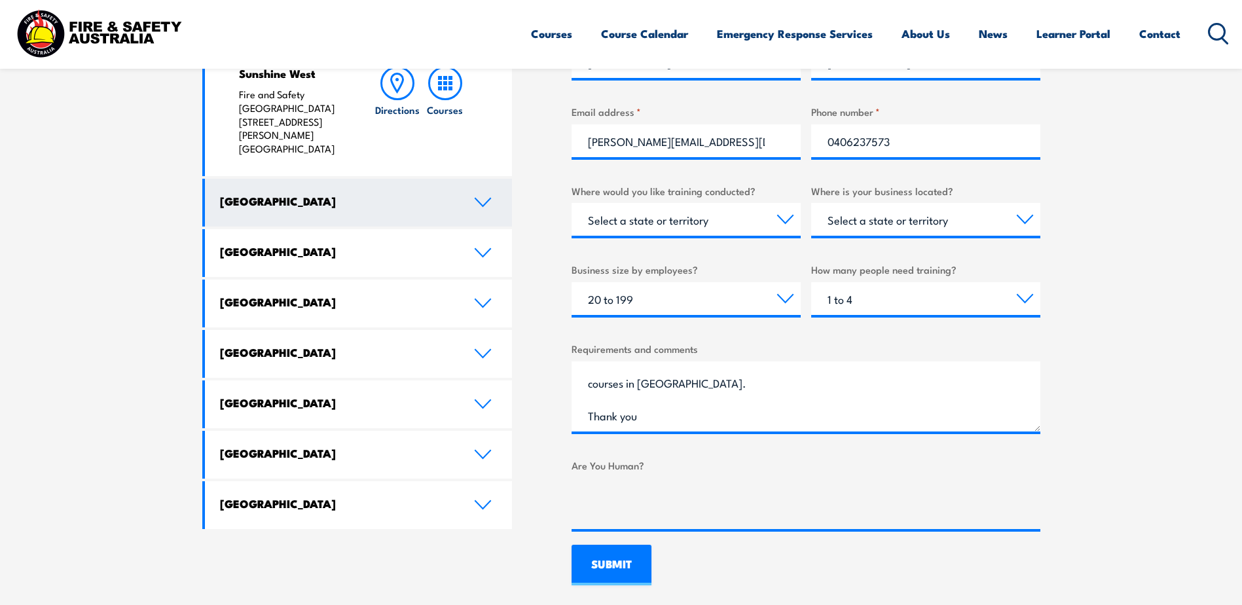
click at [356, 128] on div "Victoria Mulgrave Fire & Safety Australia: 6-7 Hartnett Close Mulgrave VIC 3170…" at bounding box center [357, 197] width 310 height 662
click at [355, 179] on link "New South Wales" at bounding box center [359, 203] width 308 height 48
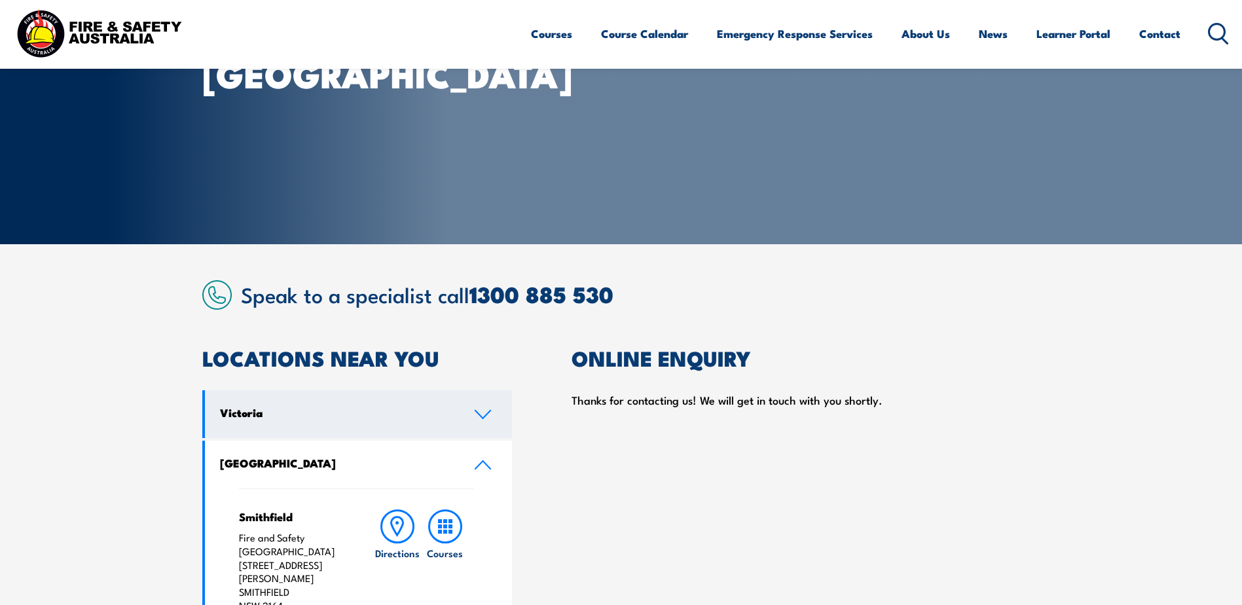
scroll to position [196, 0]
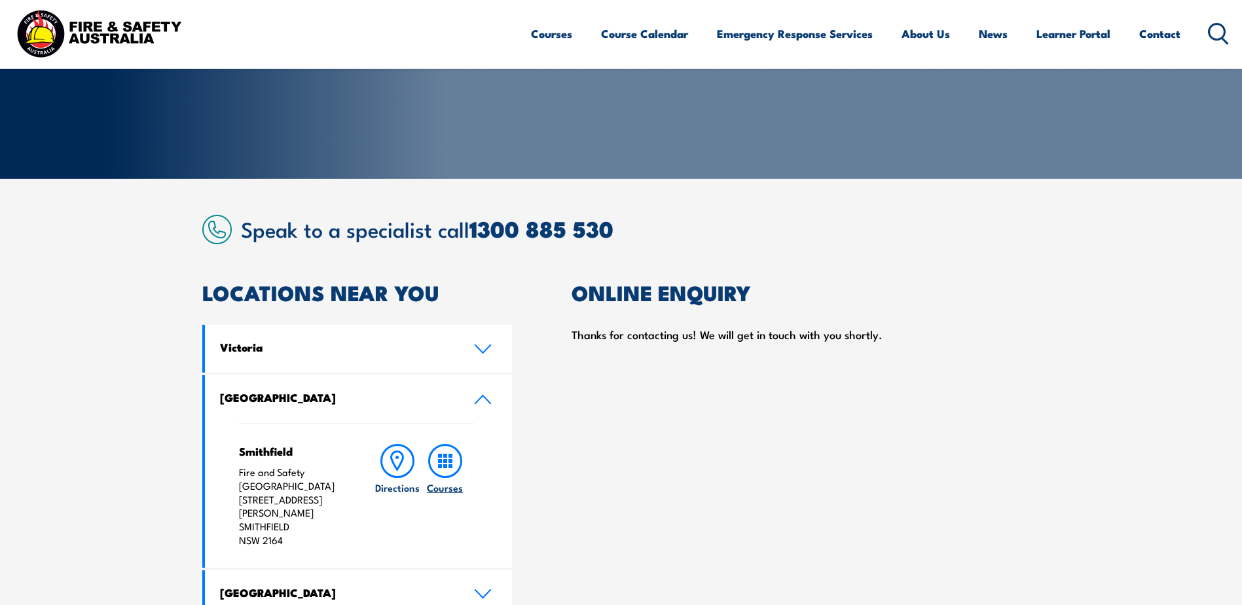
click at [445, 456] on rect at bounding box center [445, 456] width 4 height 4
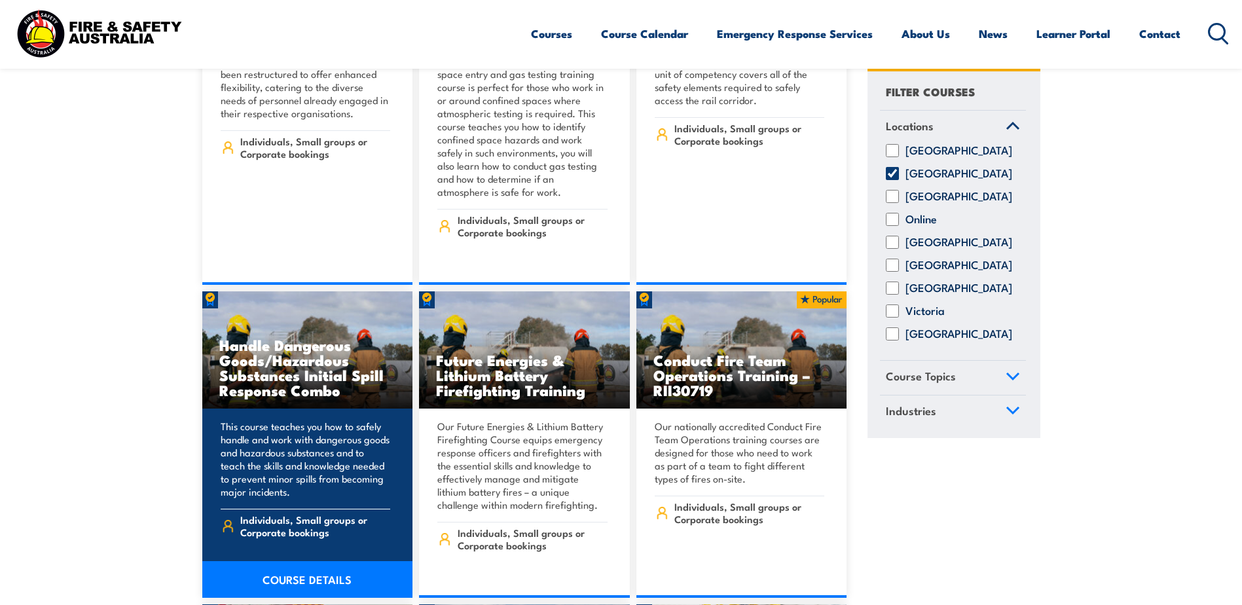
scroll to position [982, 0]
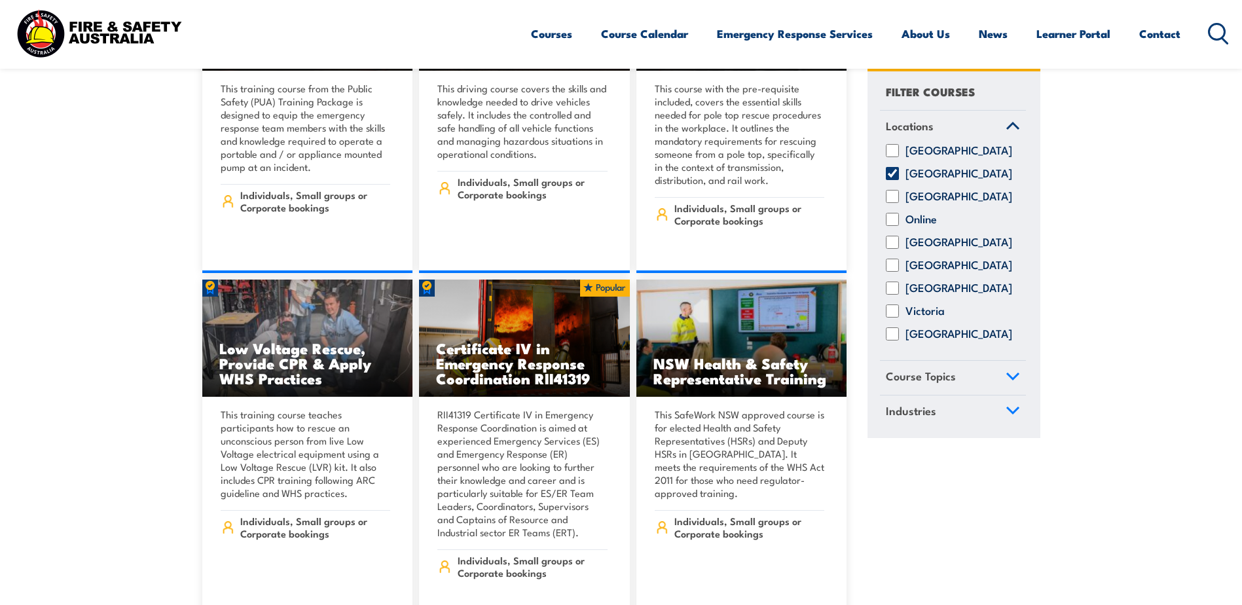
scroll to position [1637, 0]
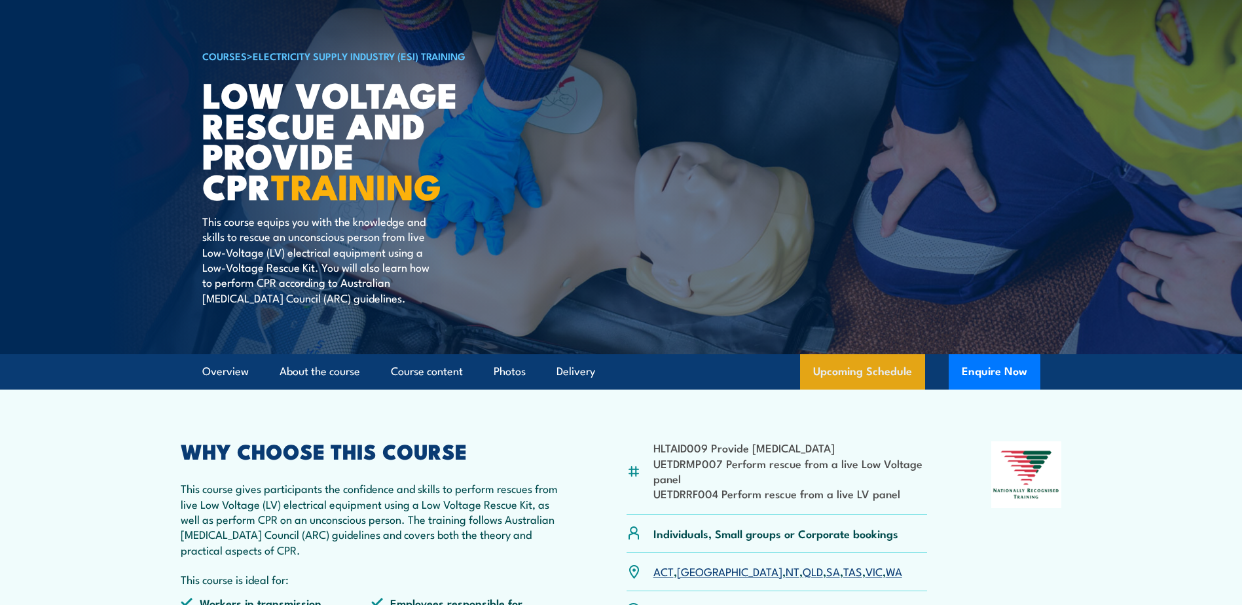
click at [879, 365] on link "Upcoming Schedule" at bounding box center [862, 371] width 125 height 35
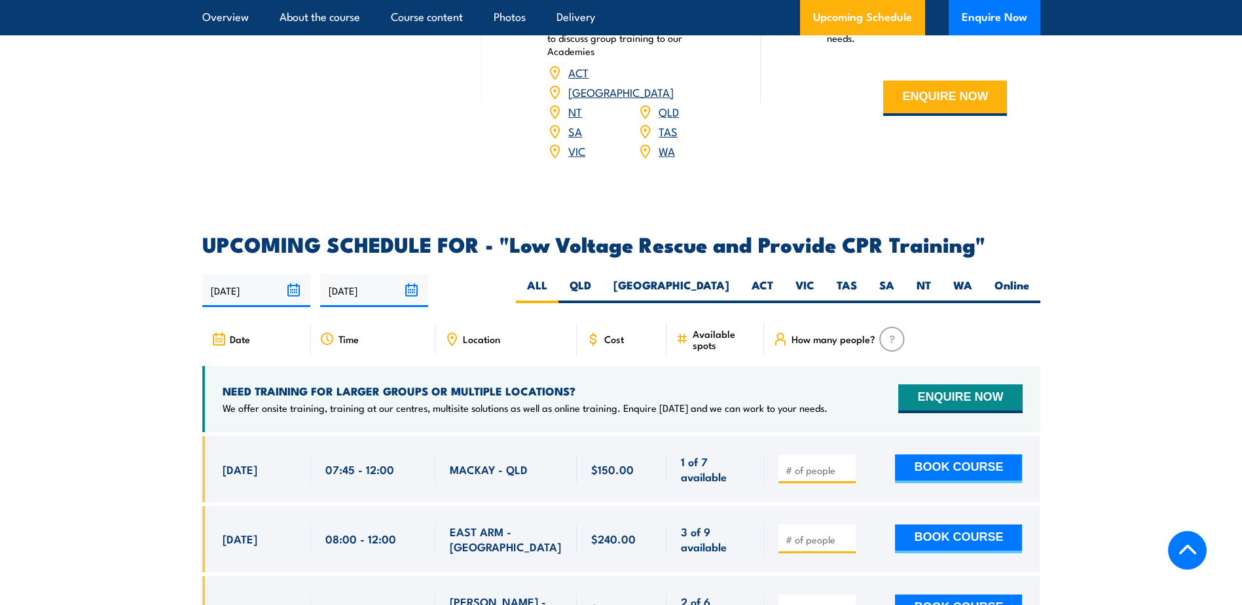
scroll to position [2006, 0]
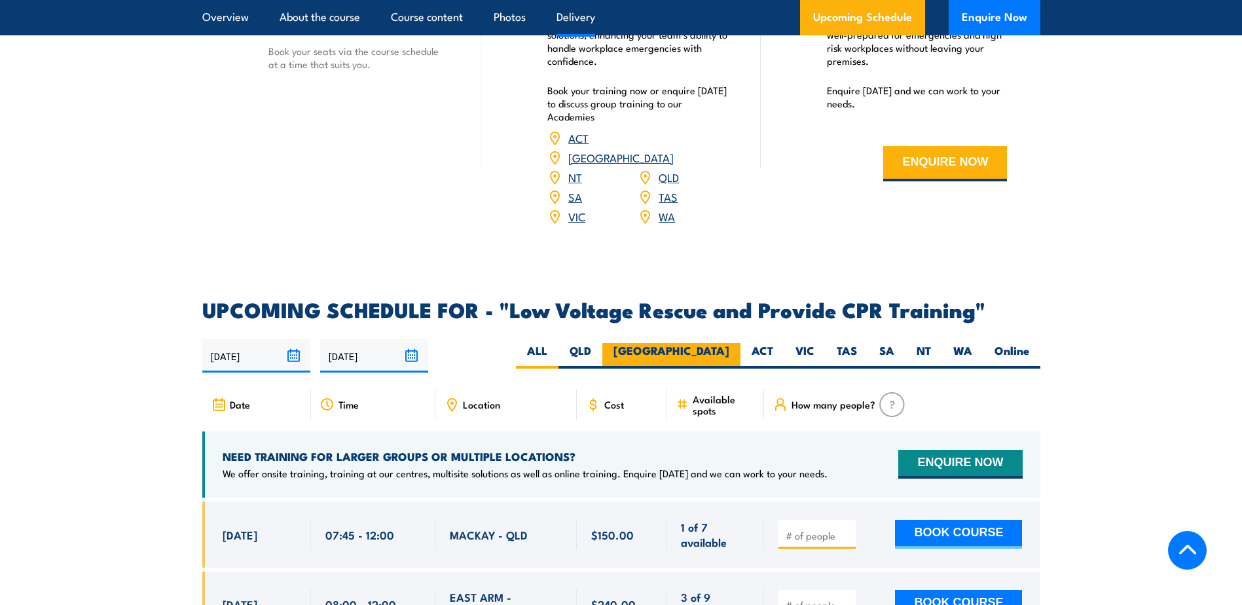
click at [719, 343] on label "[GEOGRAPHIC_DATA]" at bounding box center [671, 356] width 138 height 26
click at [729, 343] on input "[GEOGRAPHIC_DATA]" at bounding box center [733, 347] width 9 height 9
radio input "true"
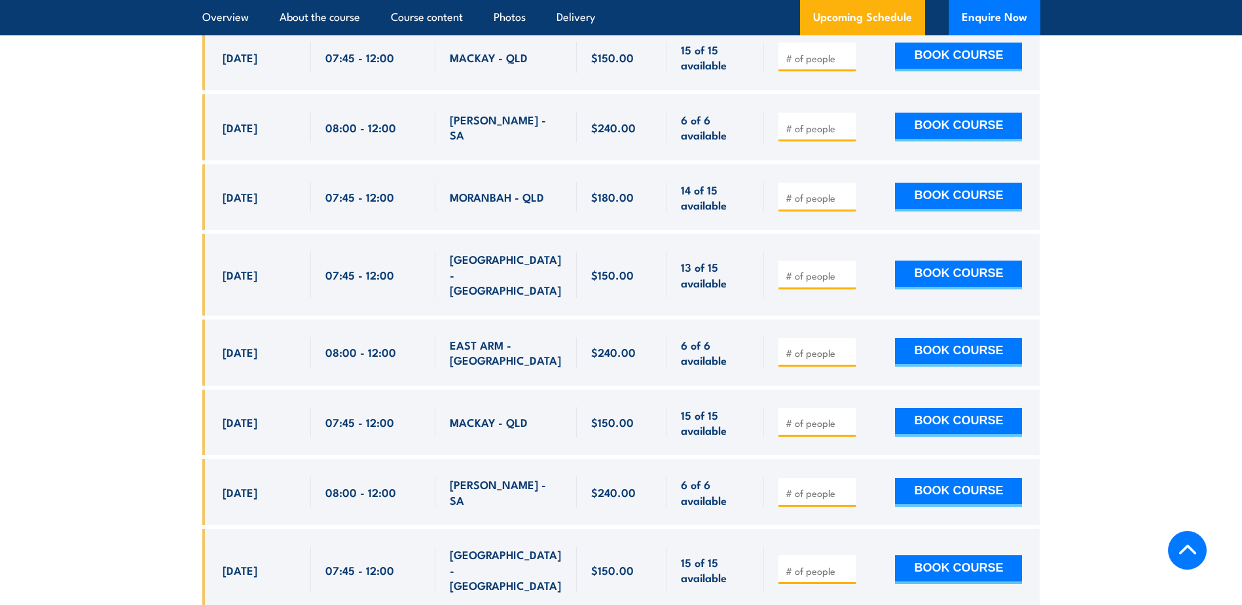
scroll to position [3316, 0]
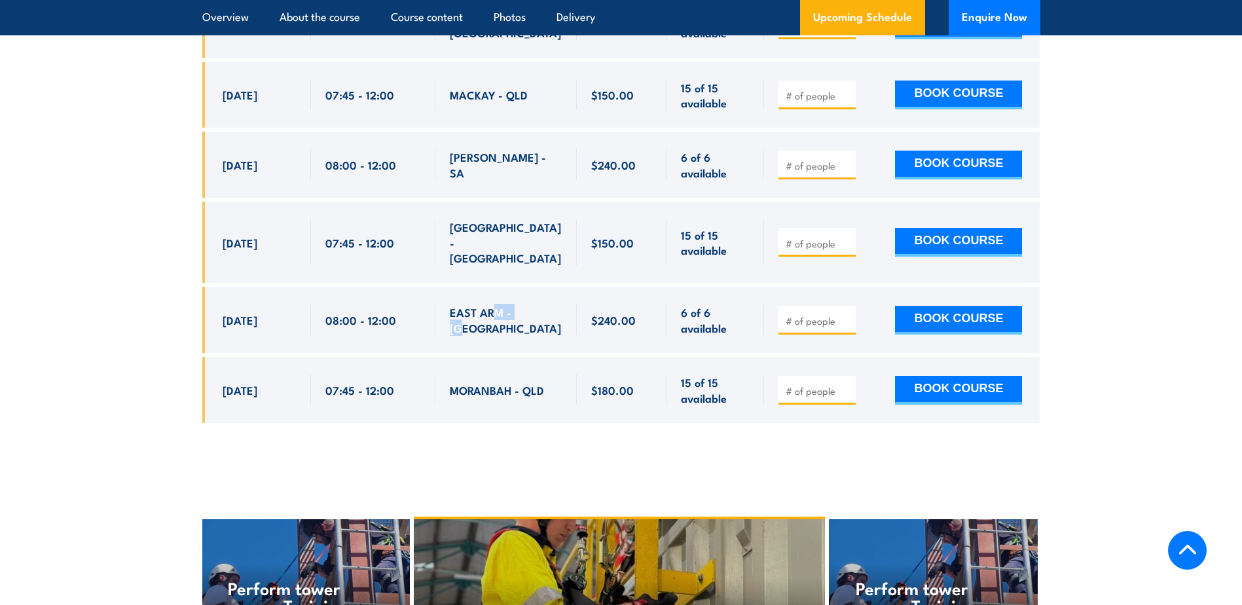
drag, startPoint x: 490, startPoint y: 234, endPoint x: 532, endPoint y: 228, distance: 43.1
click at [532, 304] on div "EAST ARM - [GEOGRAPHIC_DATA]" at bounding box center [506, 319] width 113 height 31
drag, startPoint x: 532, startPoint y: 228, endPoint x: 613, endPoint y: 348, distance: 145.6
drag, startPoint x: 546, startPoint y: 170, endPoint x: 478, endPoint y: 151, distance: 70.9
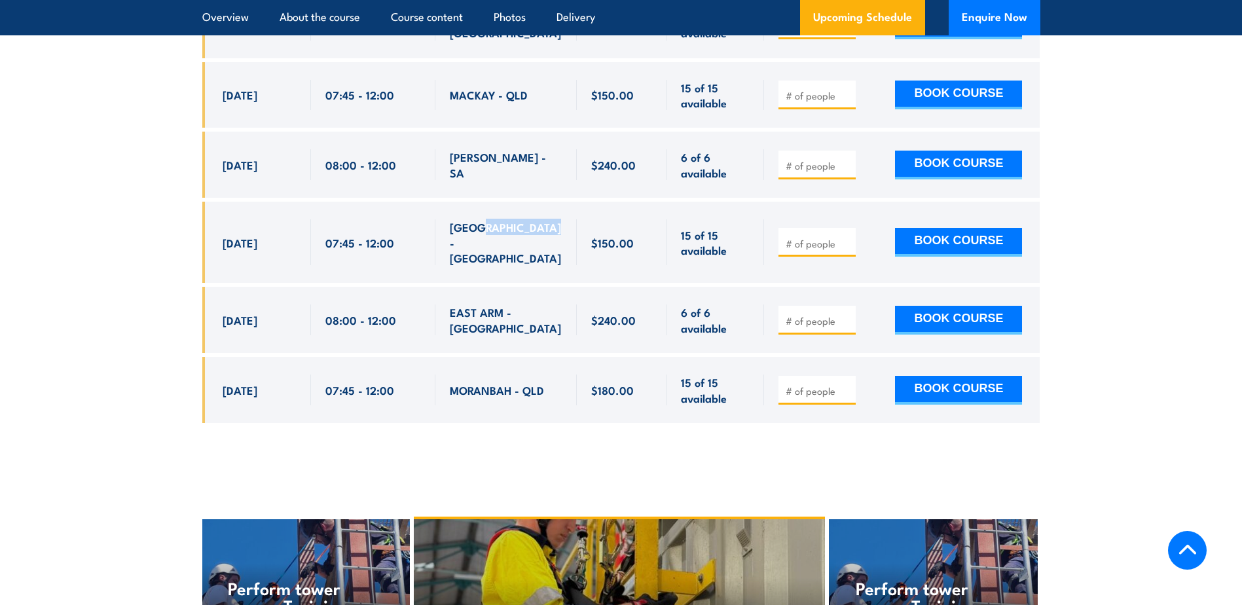
click at [478, 219] on div "[GEOGRAPHIC_DATA] - [GEOGRAPHIC_DATA]" at bounding box center [506, 242] width 113 height 46
drag, startPoint x: 478, startPoint y: 151, endPoint x: 571, endPoint y: 355, distance: 224.7
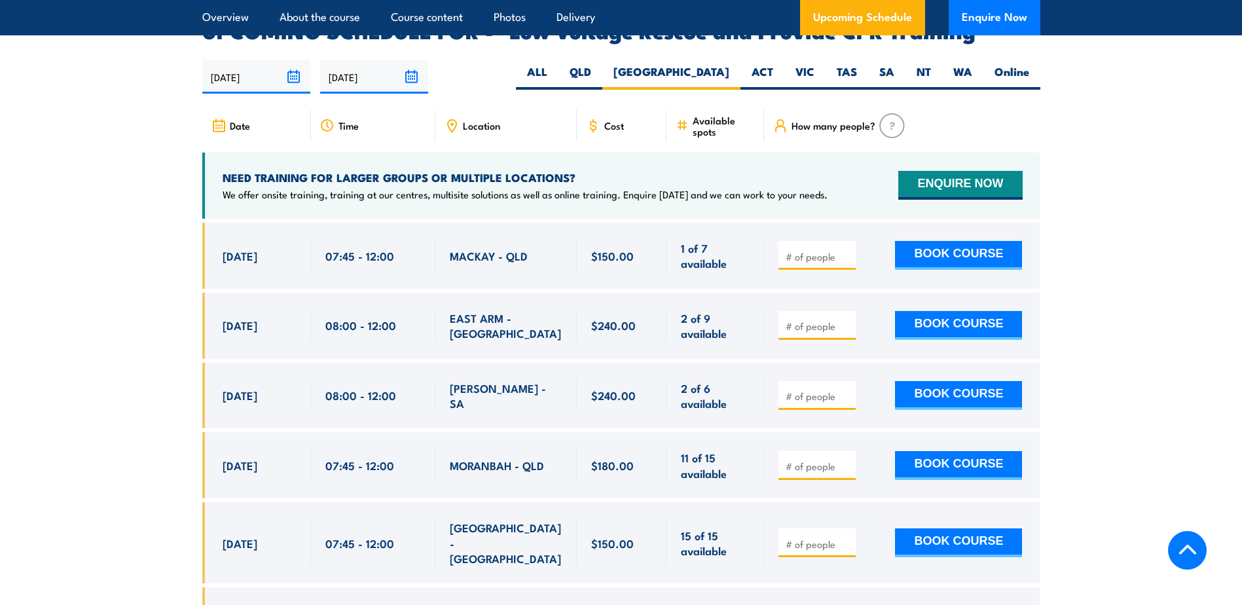
scroll to position [2072, 0]
